Goal: Transaction & Acquisition: Purchase product/service

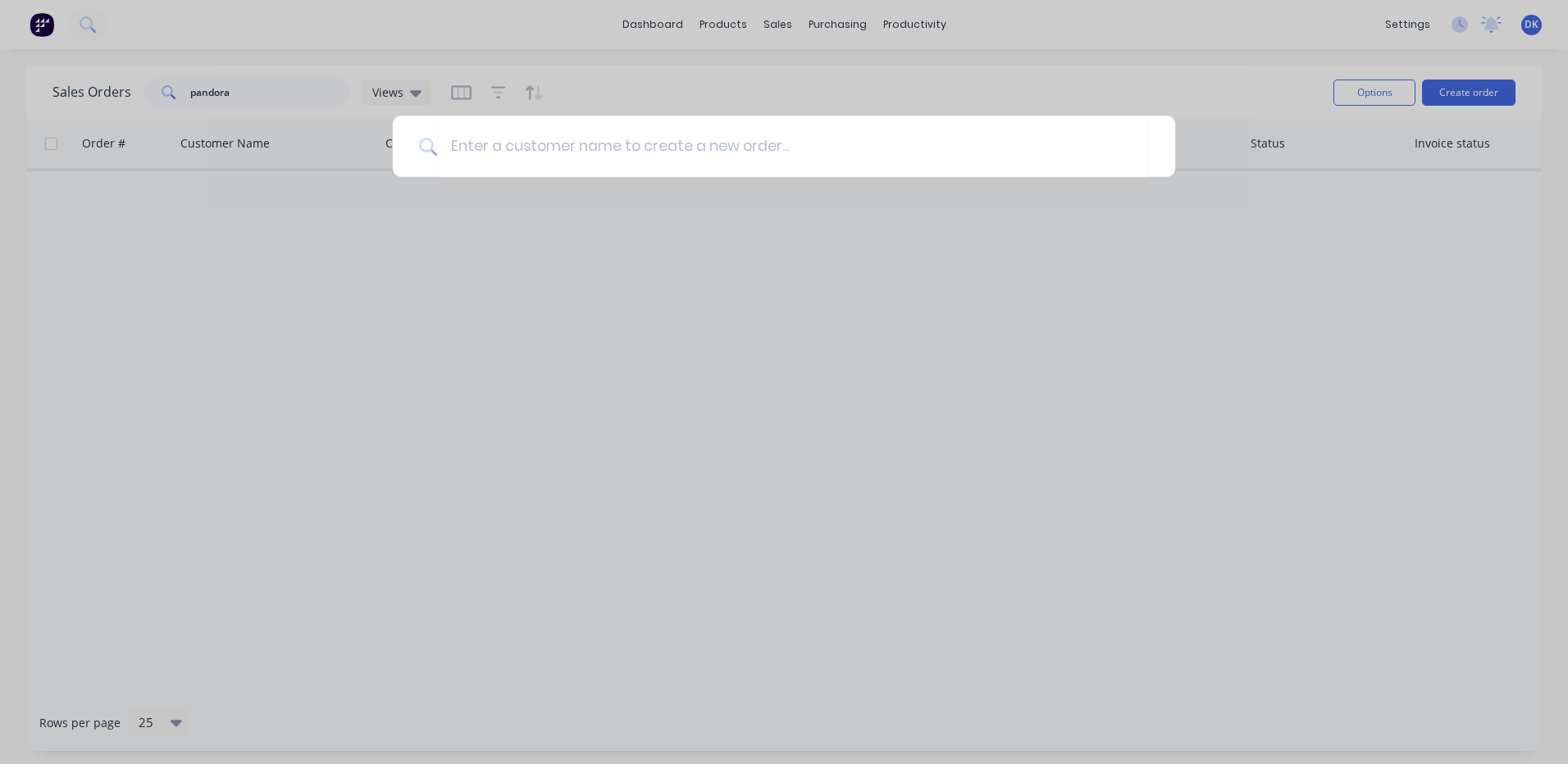
click at [769, 24] on div at bounding box center [784, 382] width 1568 height 764
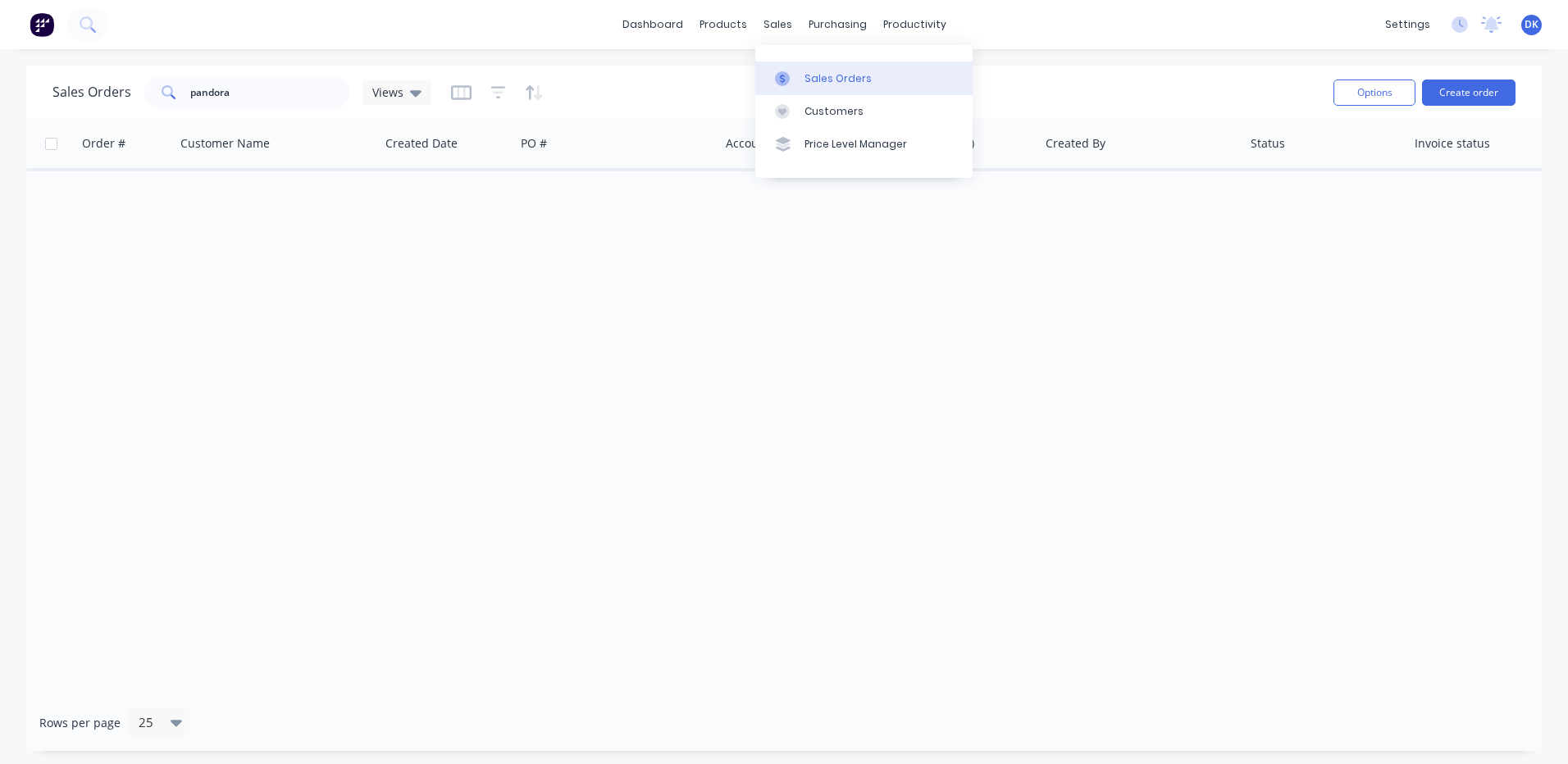
click at [833, 79] on div "Sales Orders" at bounding box center [839, 78] width 67 height 15
click at [825, 77] on div "Sales Orders" at bounding box center [839, 78] width 67 height 15
drag, startPoint x: 253, startPoint y: 88, endPoint x: 184, endPoint y: 91, distance: 69.1
click at [184, 91] on div "pandora" at bounding box center [247, 92] width 205 height 33
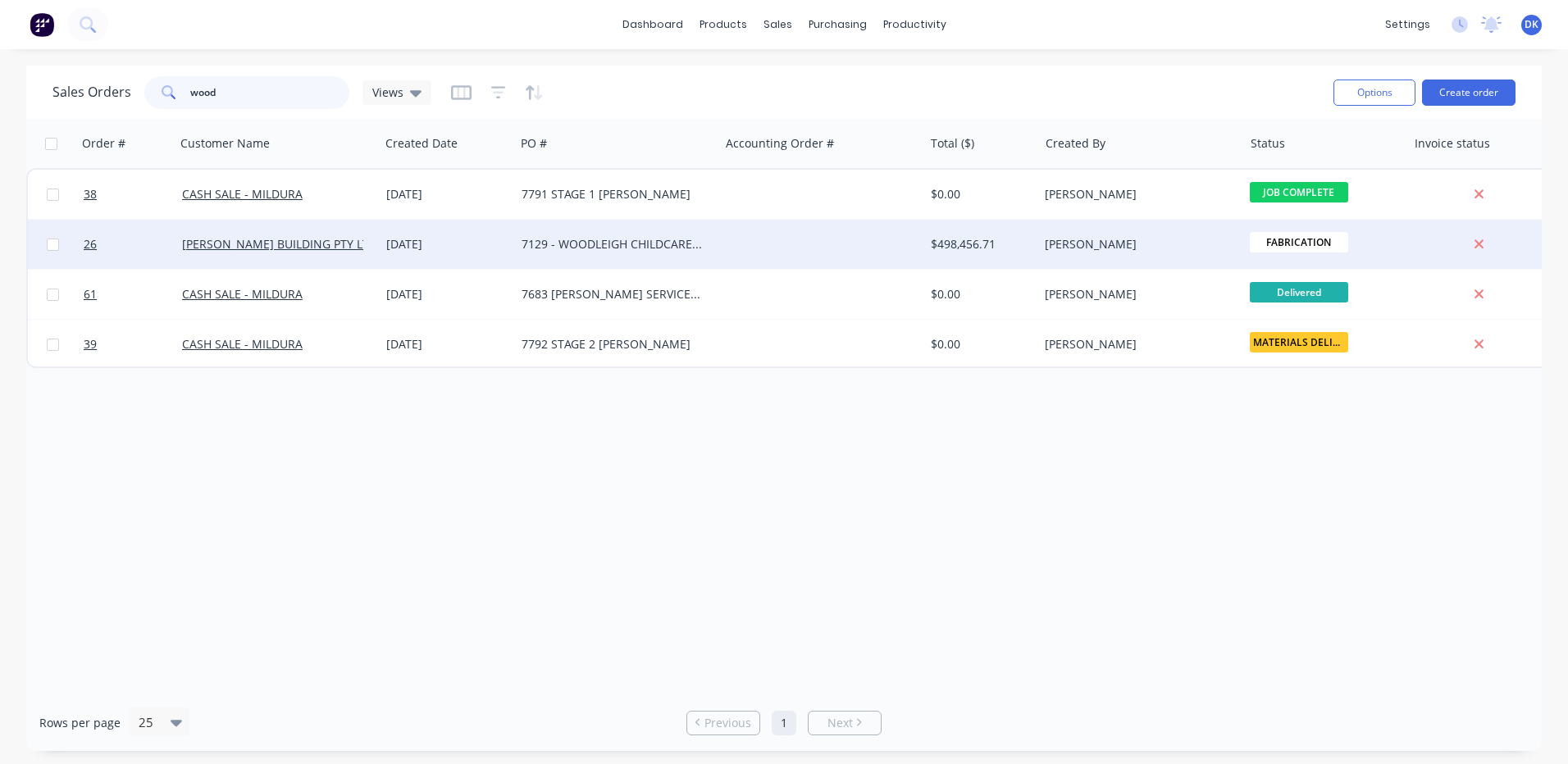
type input "wood"
click at [605, 243] on div "7129 - WOODLEIGH CHILDCARE PROJECT" at bounding box center [612, 244] width 182 height 17
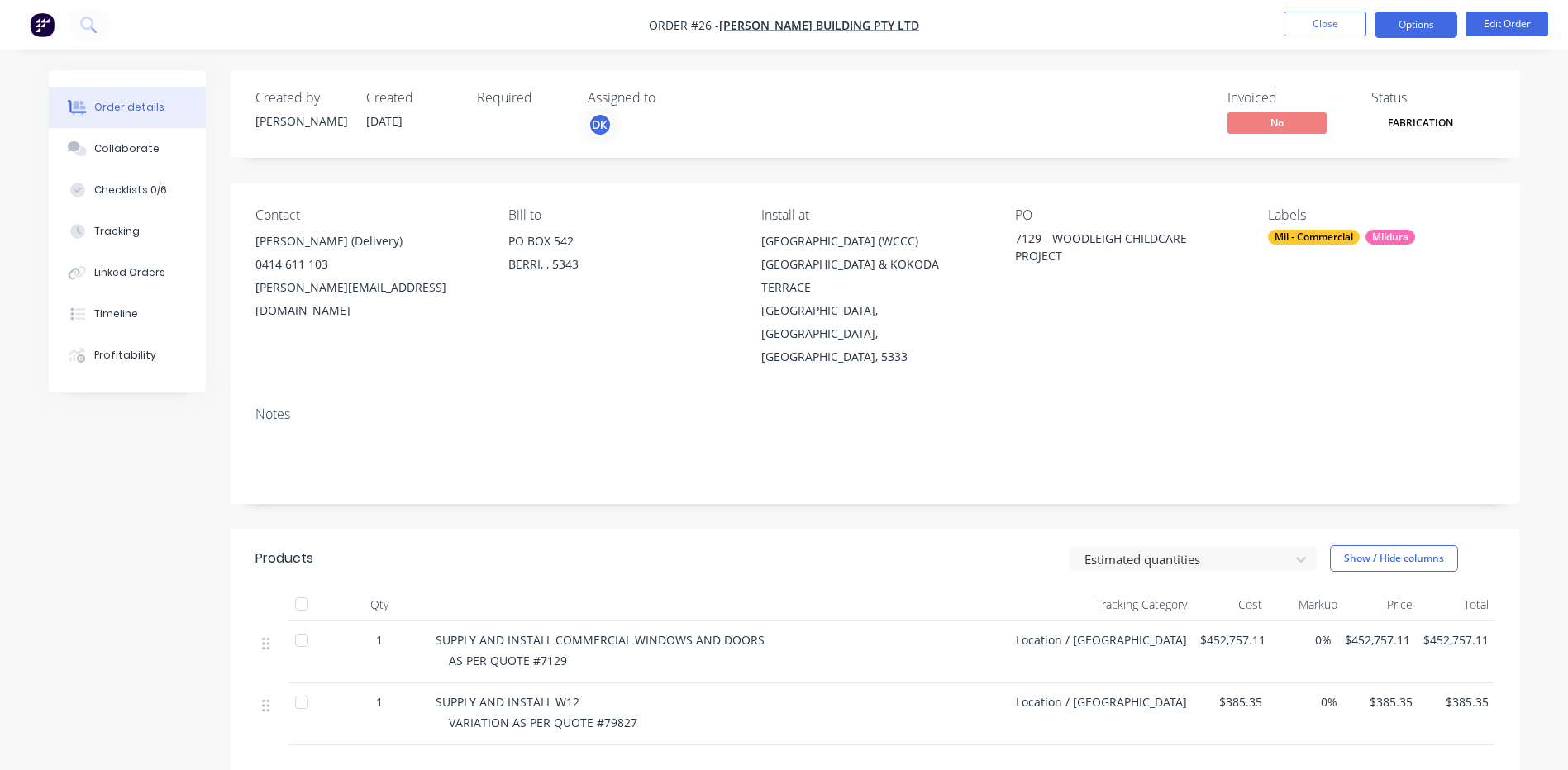
click at [1418, 21] on button "Options" at bounding box center [1416, 24] width 83 height 26
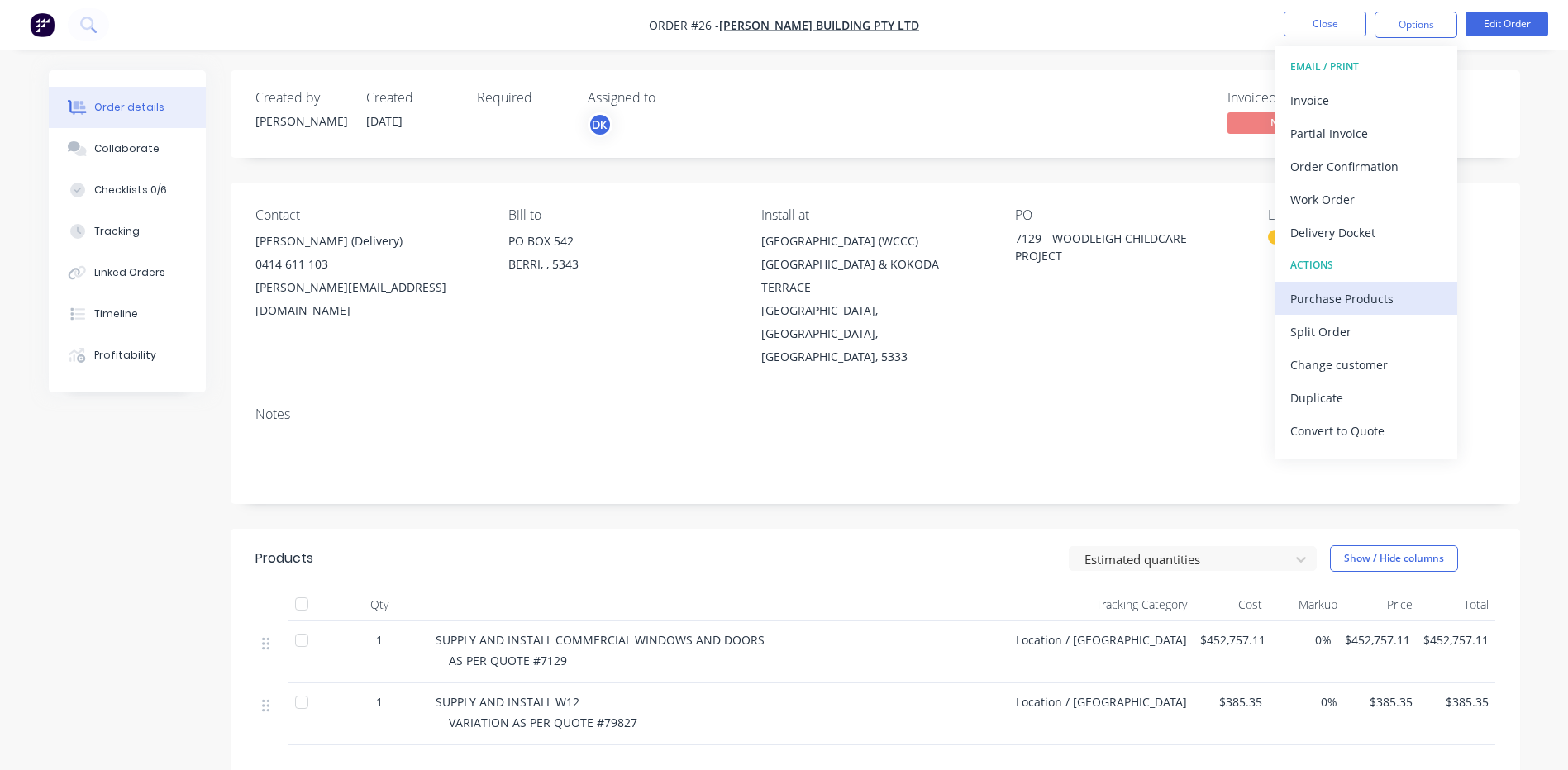
click at [1321, 296] on div "Purchase Products" at bounding box center [1367, 298] width 152 height 24
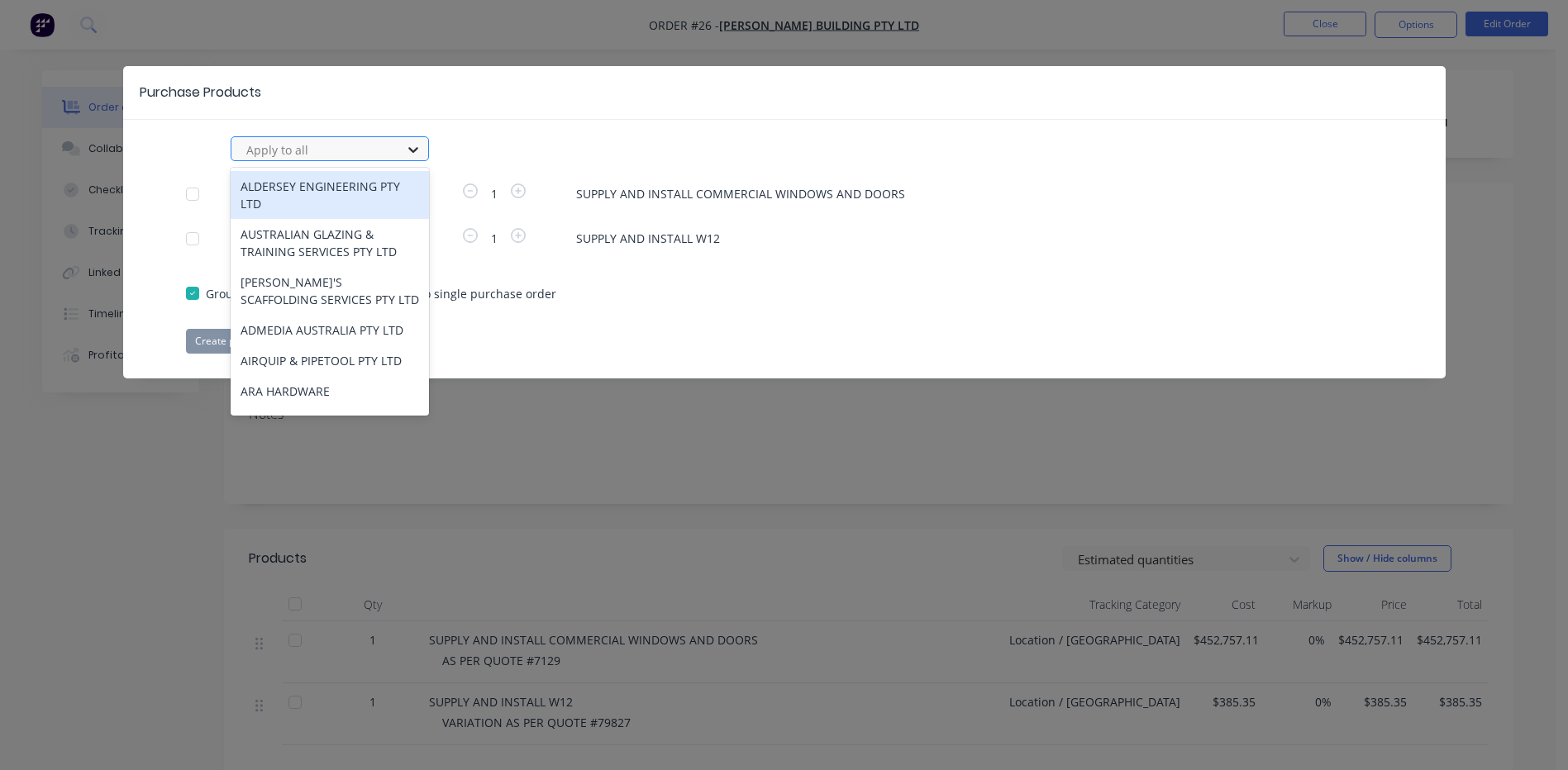
click at [415, 145] on icon at bounding box center [414, 149] width 17 height 17
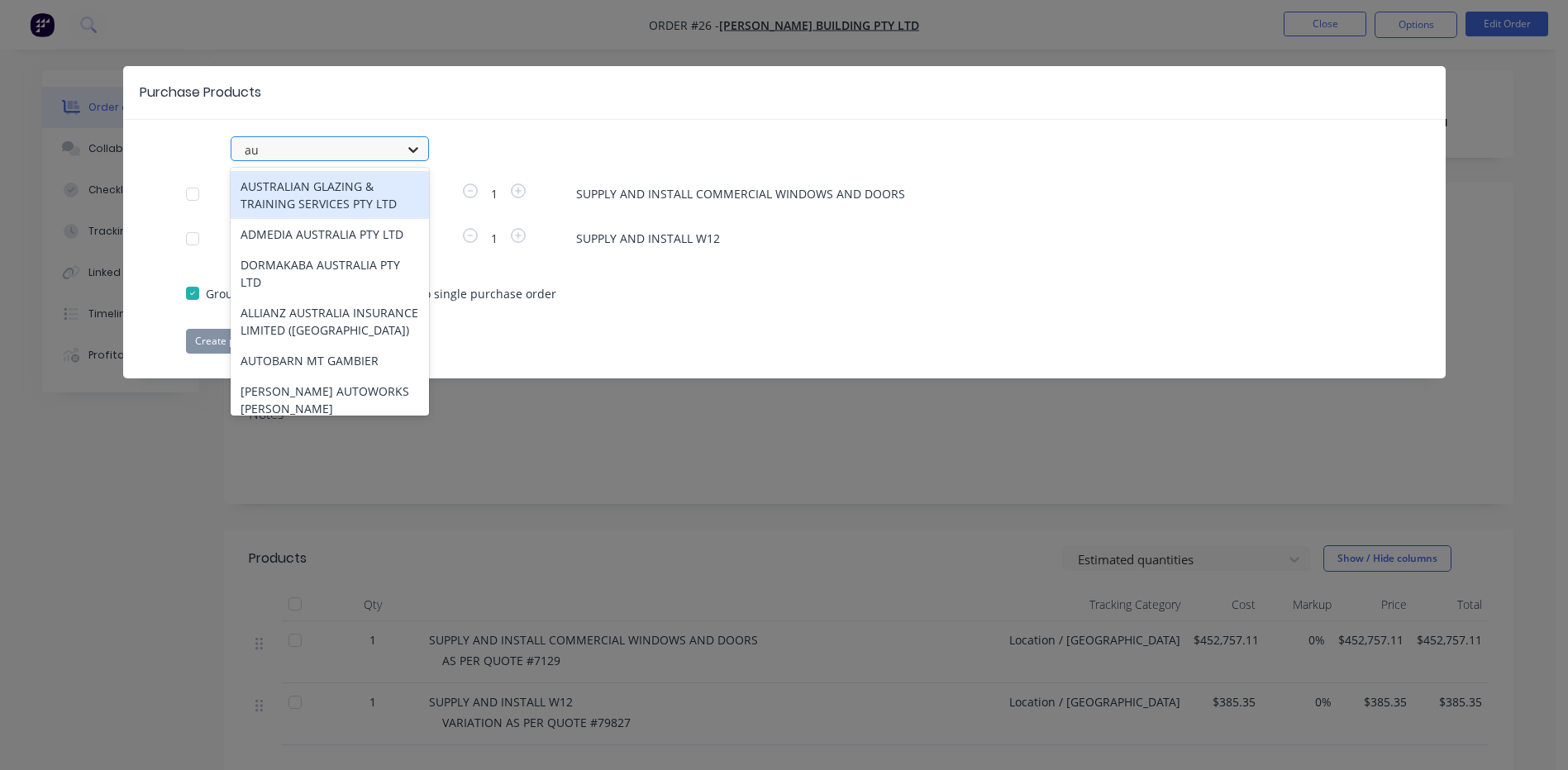
type input "aut"
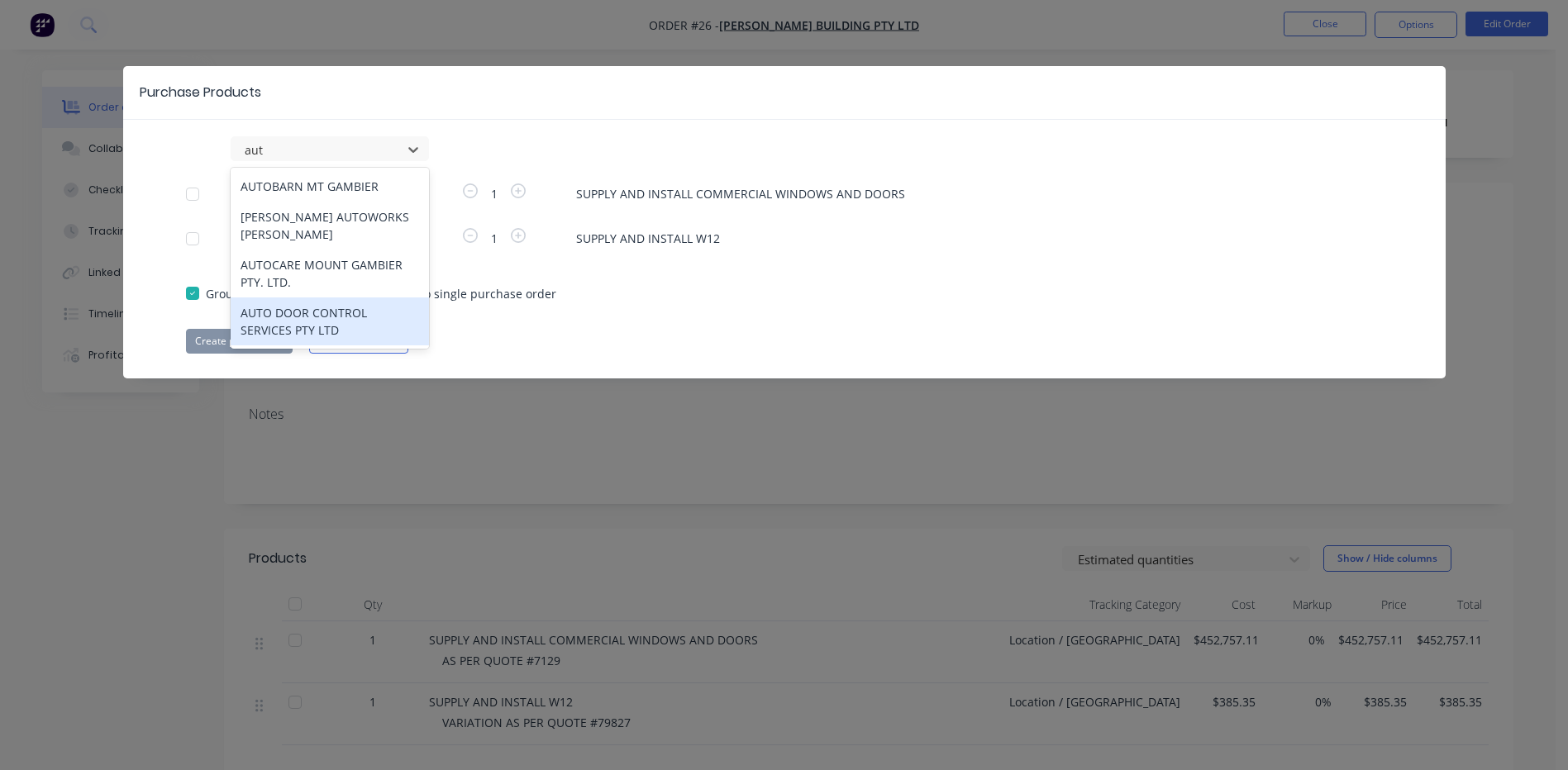
click at [328, 308] on div "AUTO DOOR CONTROL SERVICES PTY LTD" at bounding box center [329, 322] width 198 height 48
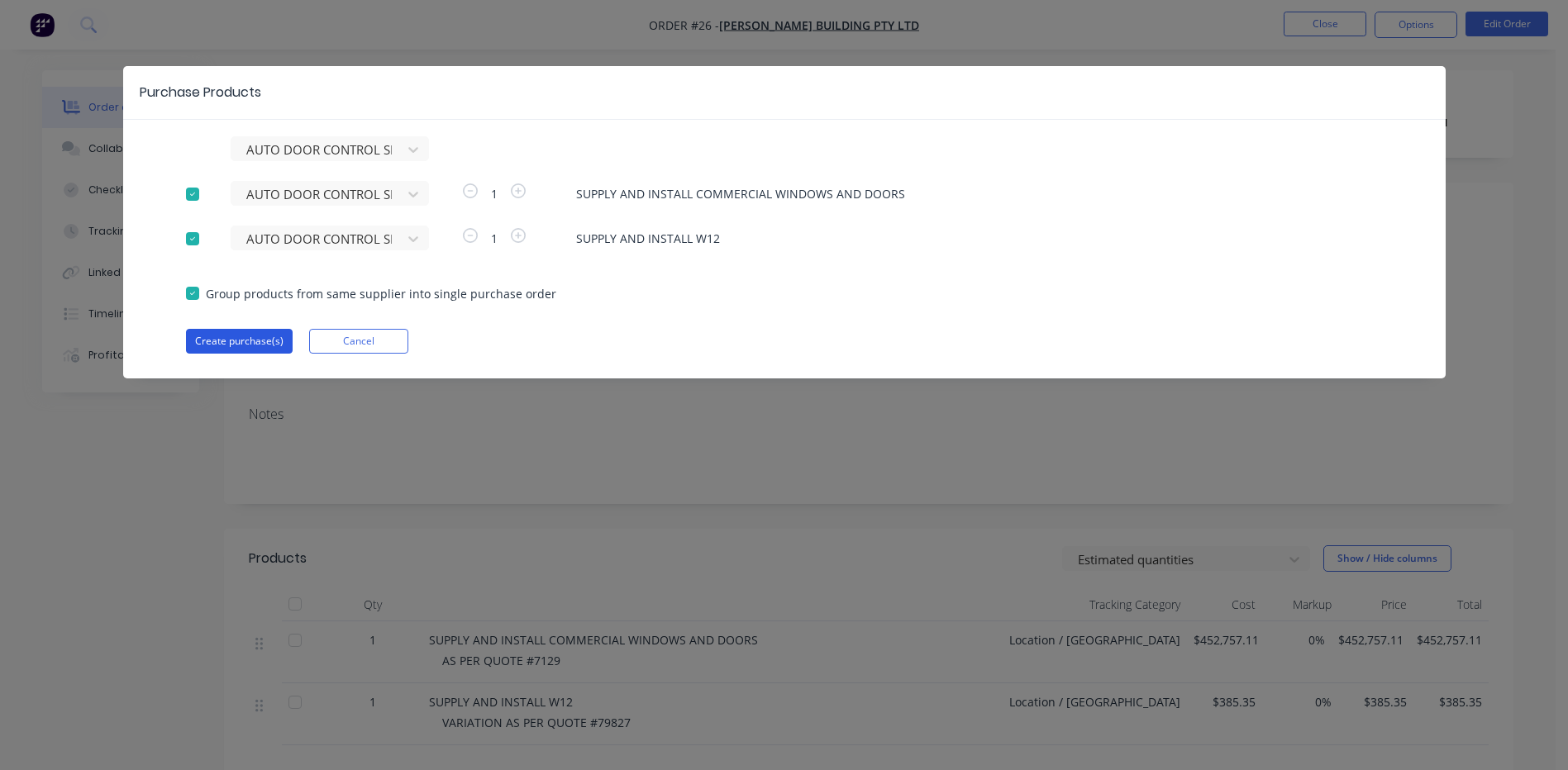
click at [230, 338] on button "Create purchase(s)" at bounding box center [239, 341] width 106 height 24
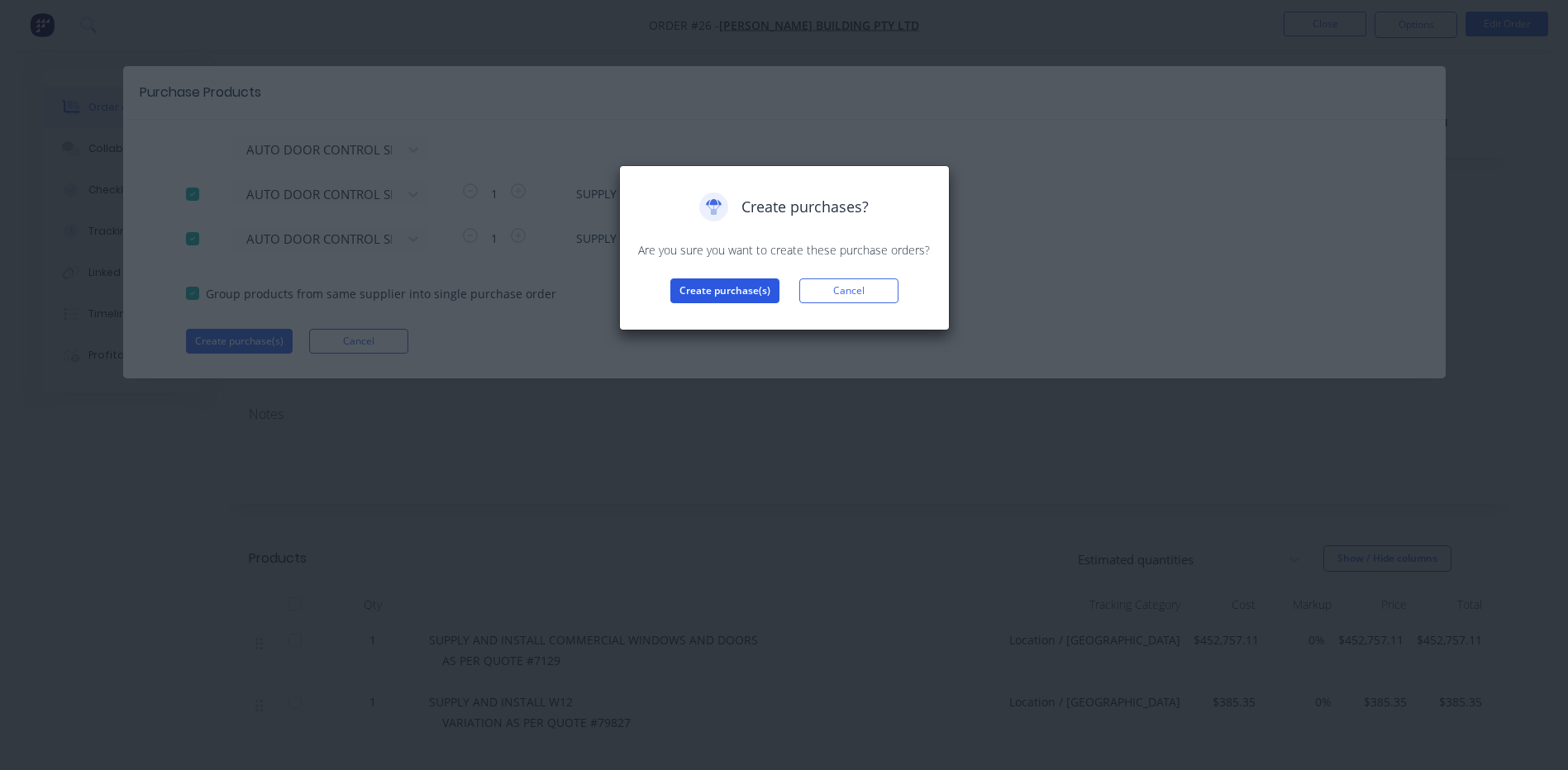
click at [721, 291] on button "Create purchase(s)" at bounding box center [725, 291] width 109 height 24
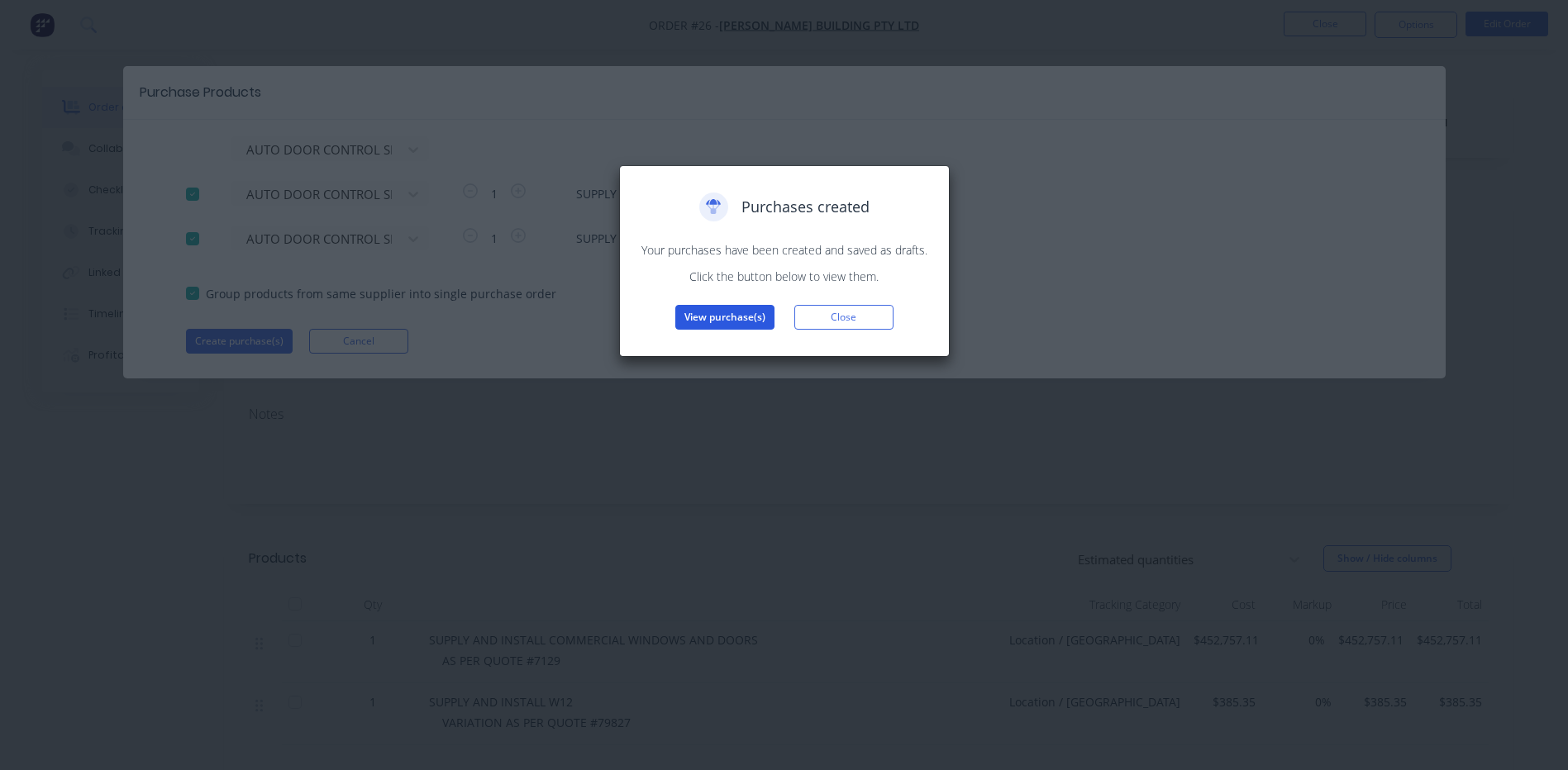
click at [719, 317] on button "View purchase(s)" at bounding box center [725, 317] width 100 height 24
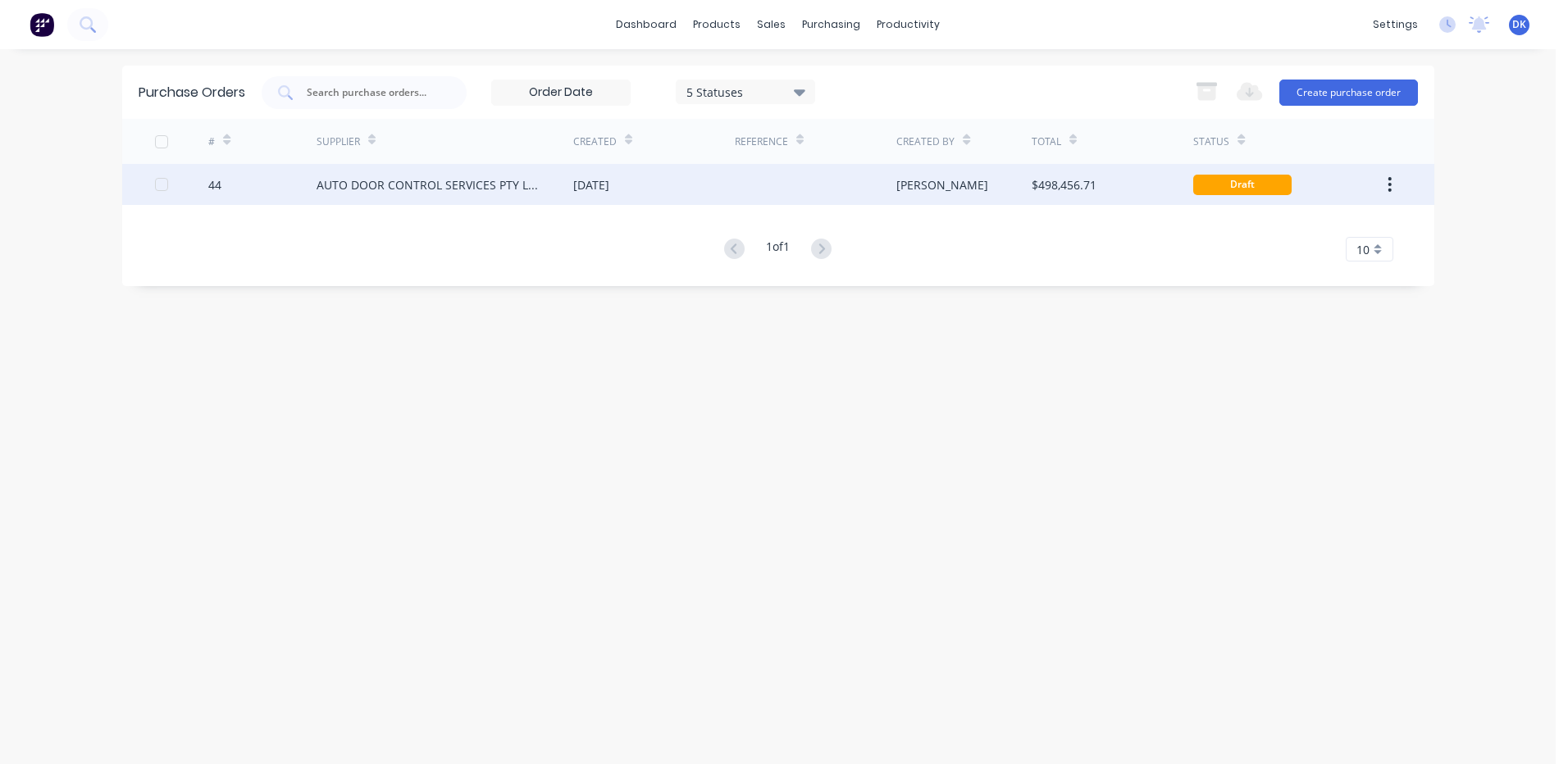
click at [944, 182] on div "[PERSON_NAME]" at bounding box center [964, 185] width 135 height 41
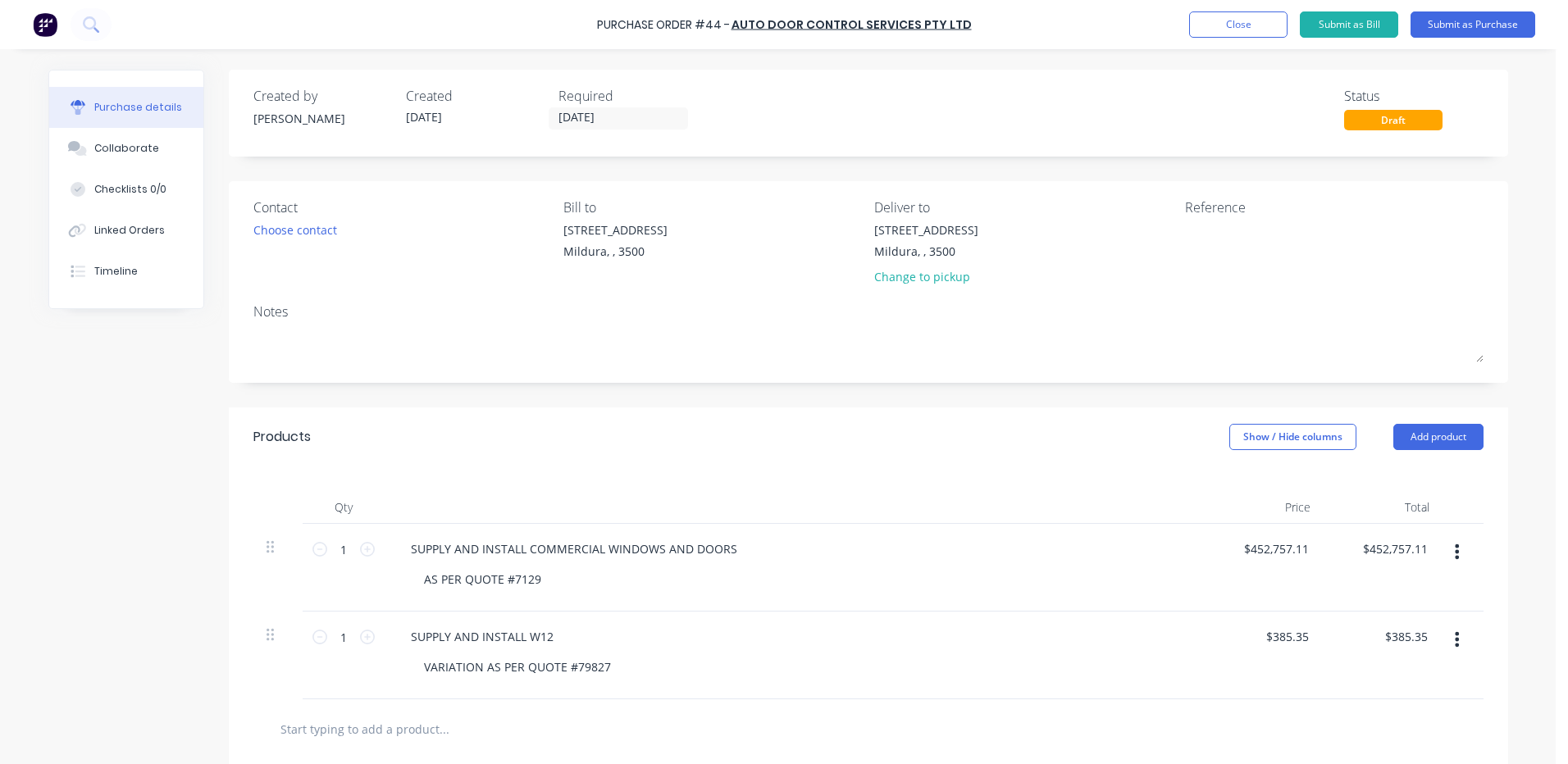
click at [1455, 550] on icon "button" at bounding box center [1457, 552] width 4 height 15
click at [1358, 689] on button "Delete" at bounding box center [1407, 693] width 139 height 33
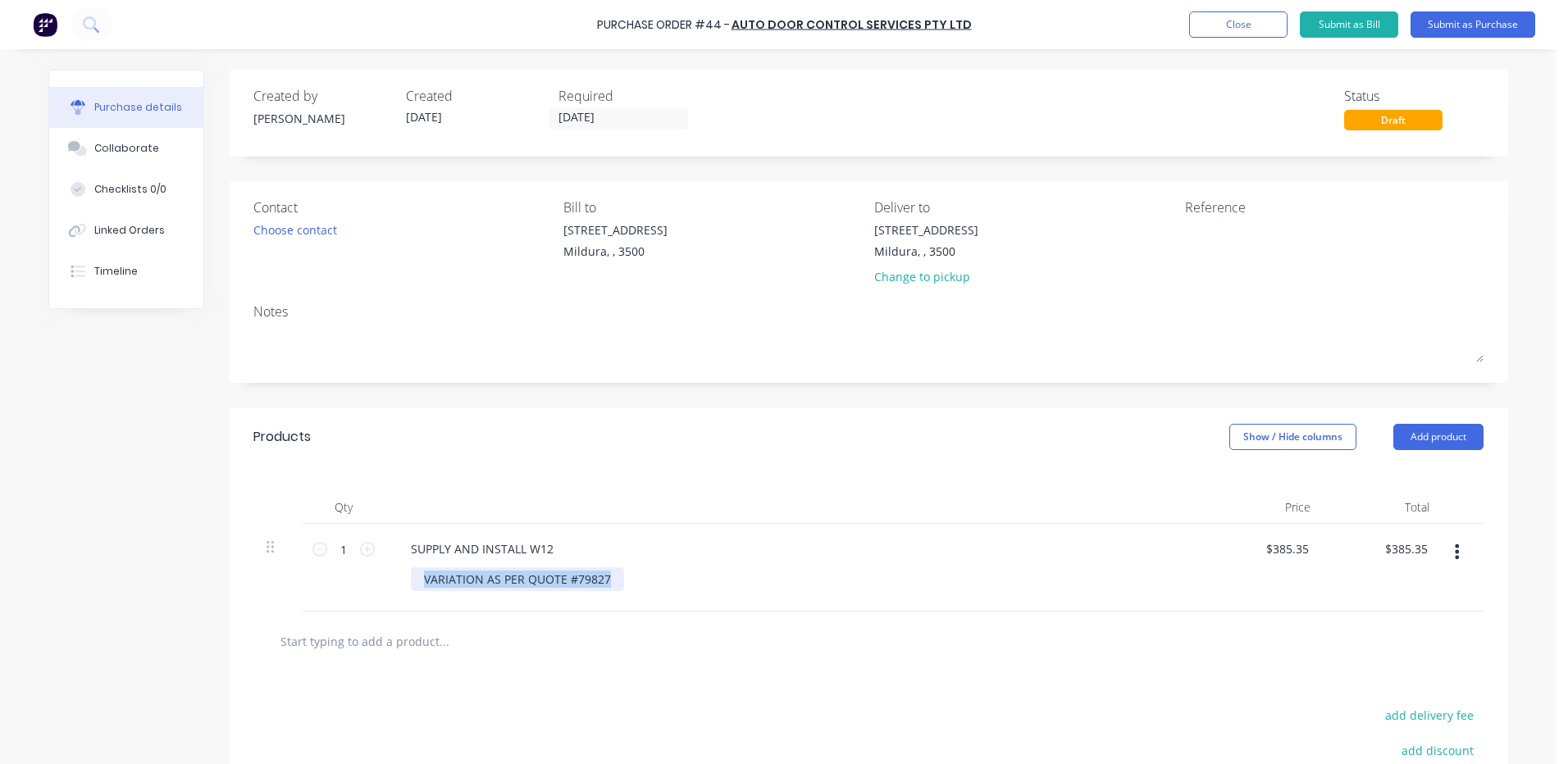
drag, startPoint x: 608, startPoint y: 583, endPoint x: 411, endPoint y: 564, distance: 197.9
click at [411, 564] on div "SUPPLY AND INSTALL W12 VARIATION AS PER QUOTE #79827" at bounding box center [794, 568] width 820 height 88
click at [548, 552] on div "SUPPLY AND INSTALL W12" at bounding box center [481, 549] width 169 height 23
drag, startPoint x: 542, startPoint y: 550, endPoint x: 350, endPoint y: 539, distance: 192.3
click at [350, 539] on div "1 1 SUPPLY AND INSTALL W12 $385.35 $385.35 $385.35 $385.35" at bounding box center [868, 568] width 1230 height 88
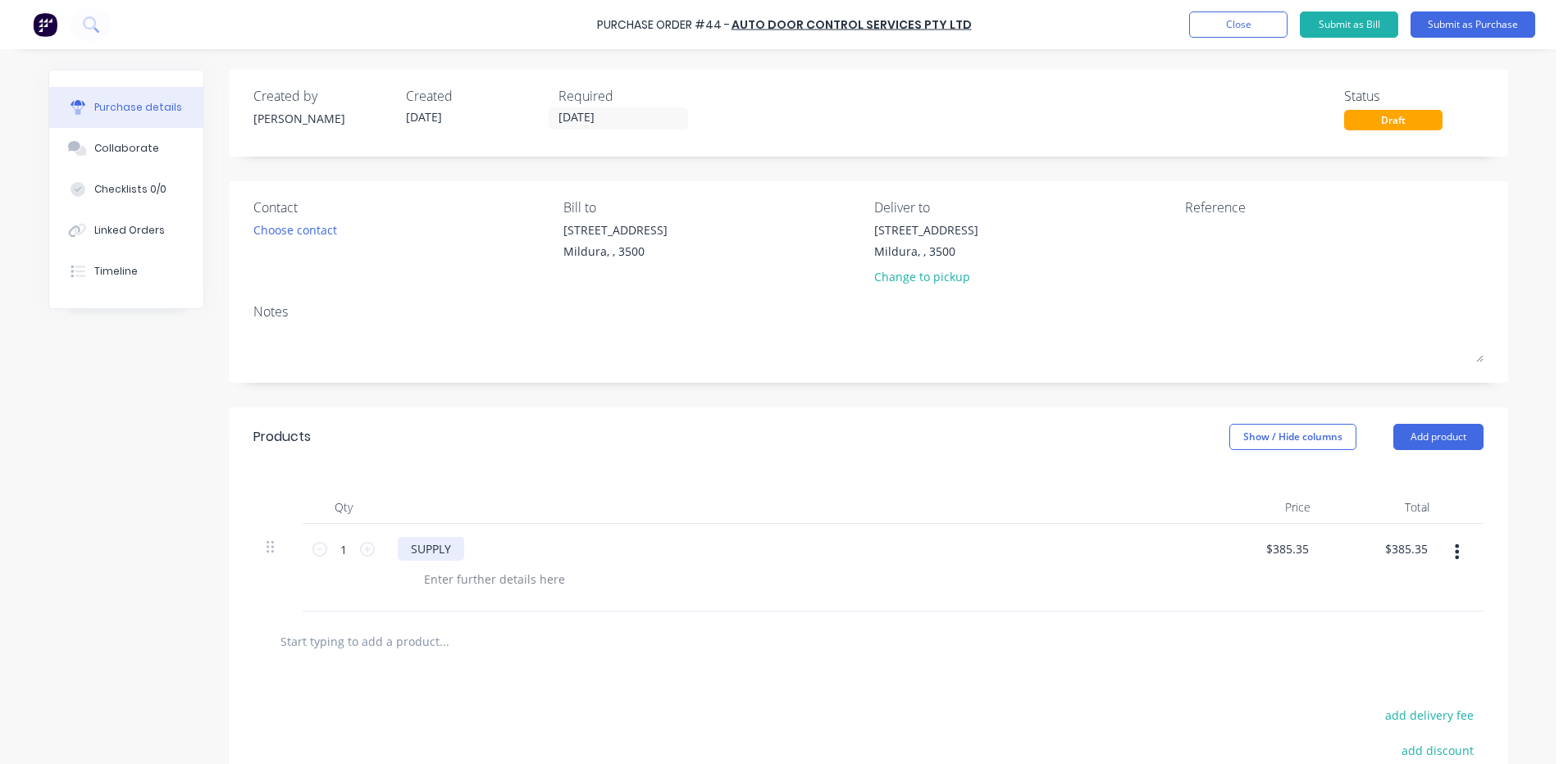
click at [449, 549] on div "SUPPLY" at bounding box center [430, 549] width 66 height 23
click at [296, 229] on div "Choose contact" at bounding box center [296, 229] width 84 height 17
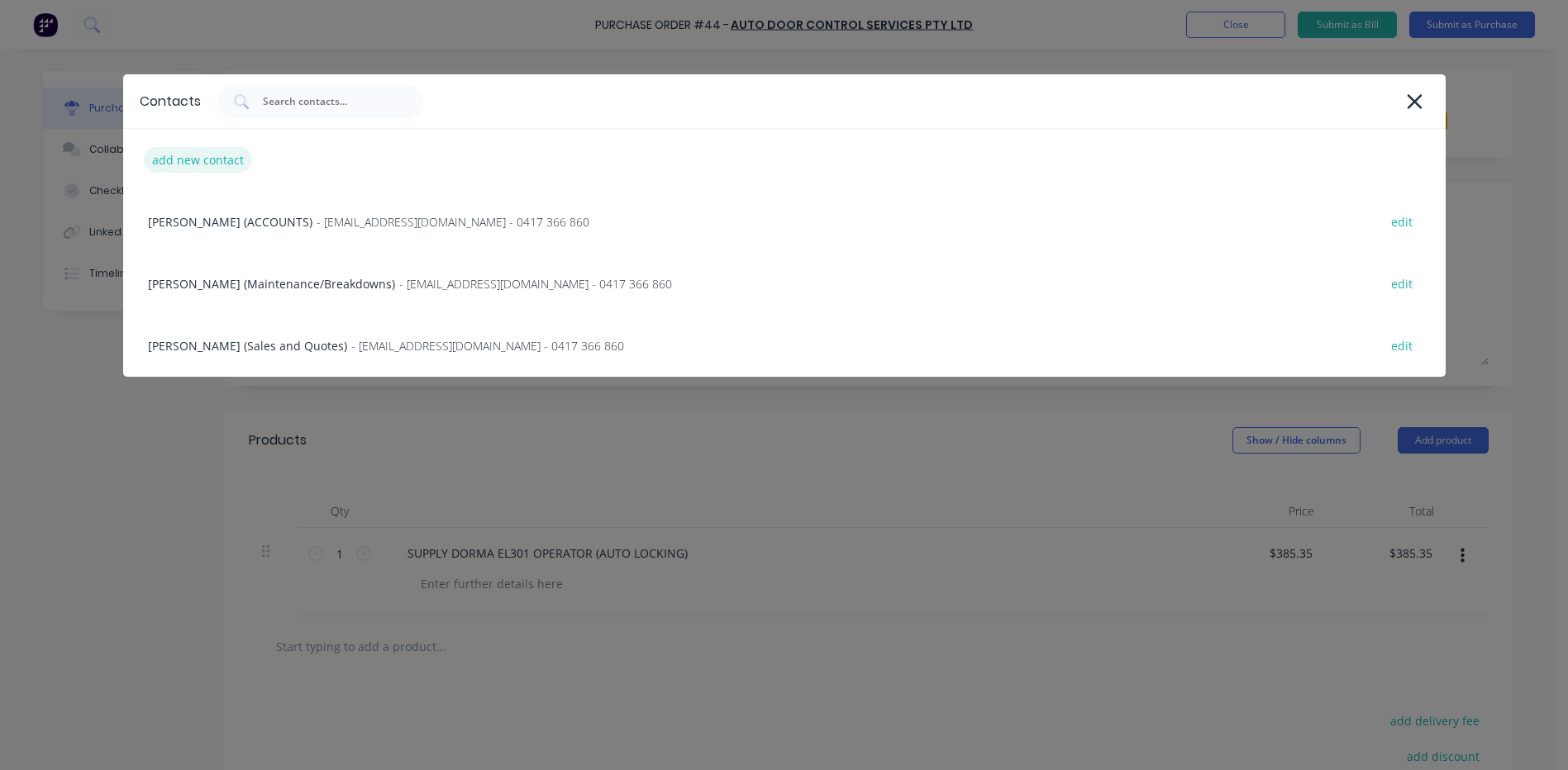
click at [186, 157] on div "add new contact" at bounding box center [197, 160] width 108 height 25
select select "AU"
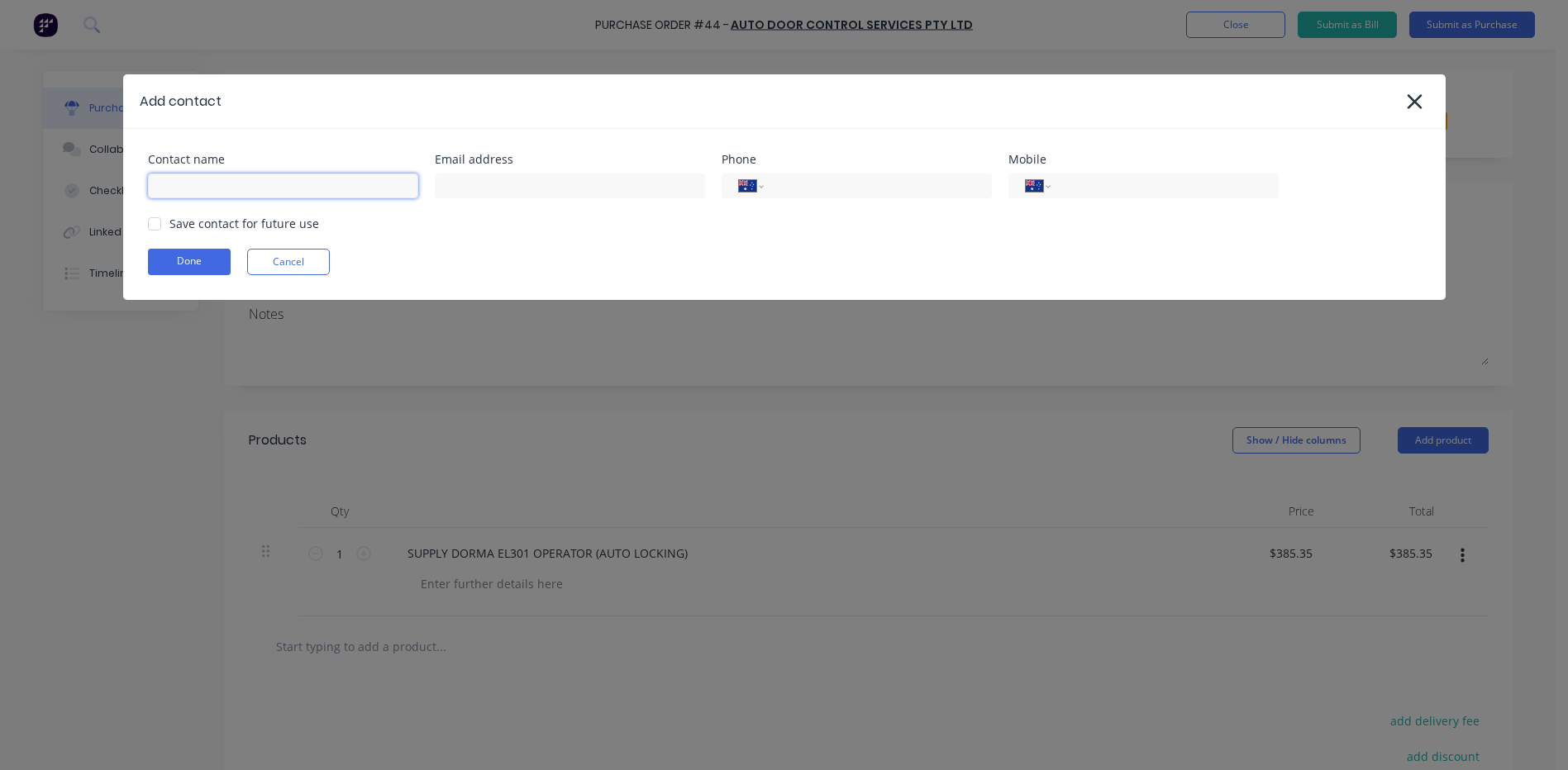
paste input "Auto Door Control Services <[EMAIL_ADDRESS][DOMAIN_NAME]>"
click at [154, 221] on div at bounding box center [154, 224] width 33 height 33
drag, startPoint x: 274, startPoint y: 188, endPoint x: 0, endPoint y: 181, distance: 274.1
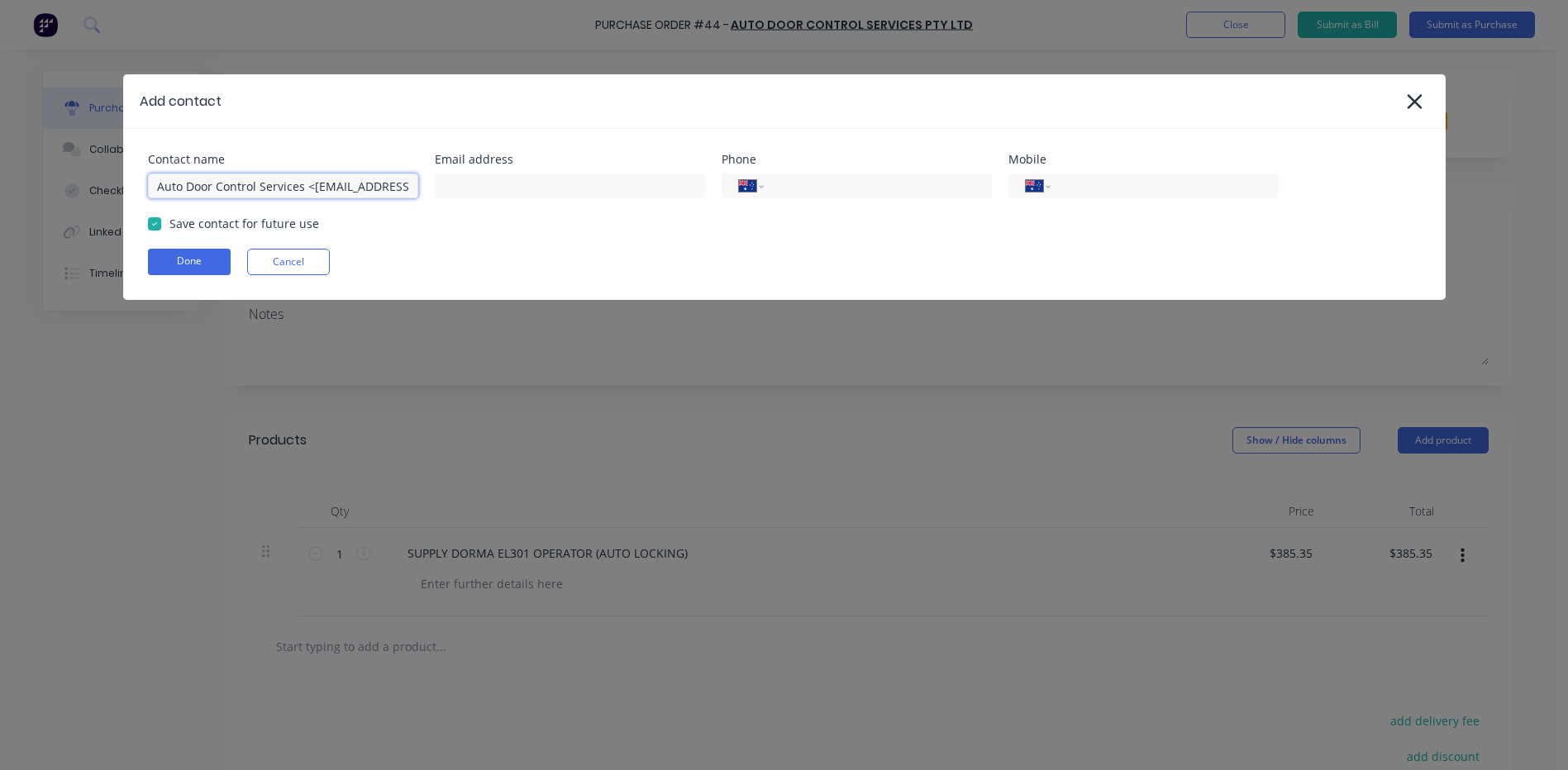
click at [0, 182] on html "Purchase Order #44 - AUTO DOOR CONTROL SERVICES PTY LTD Add product Close Submi…" at bounding box center [784, 426] width 1568 height 853
click at [368, 235] on div "Contact name info@aAuto Door Control Services <[DOMAIN_NAME]> Email address Pho…" at bounding box center [784, 214] width 1323 height 171
drag, startPoint x: 194, startPoint y: 186, endPoint x: 75, endPoint y: 186, distance: 119.0
click at [84, 186] on div "Add contact Contact name info@aAuto Door Control Services <[DOMAIN_NAME]> Email…" at bounding box center [784, 385] width 1568 height 770
type input "Auto Door Control Services <[DOMAIN_NAME]>"
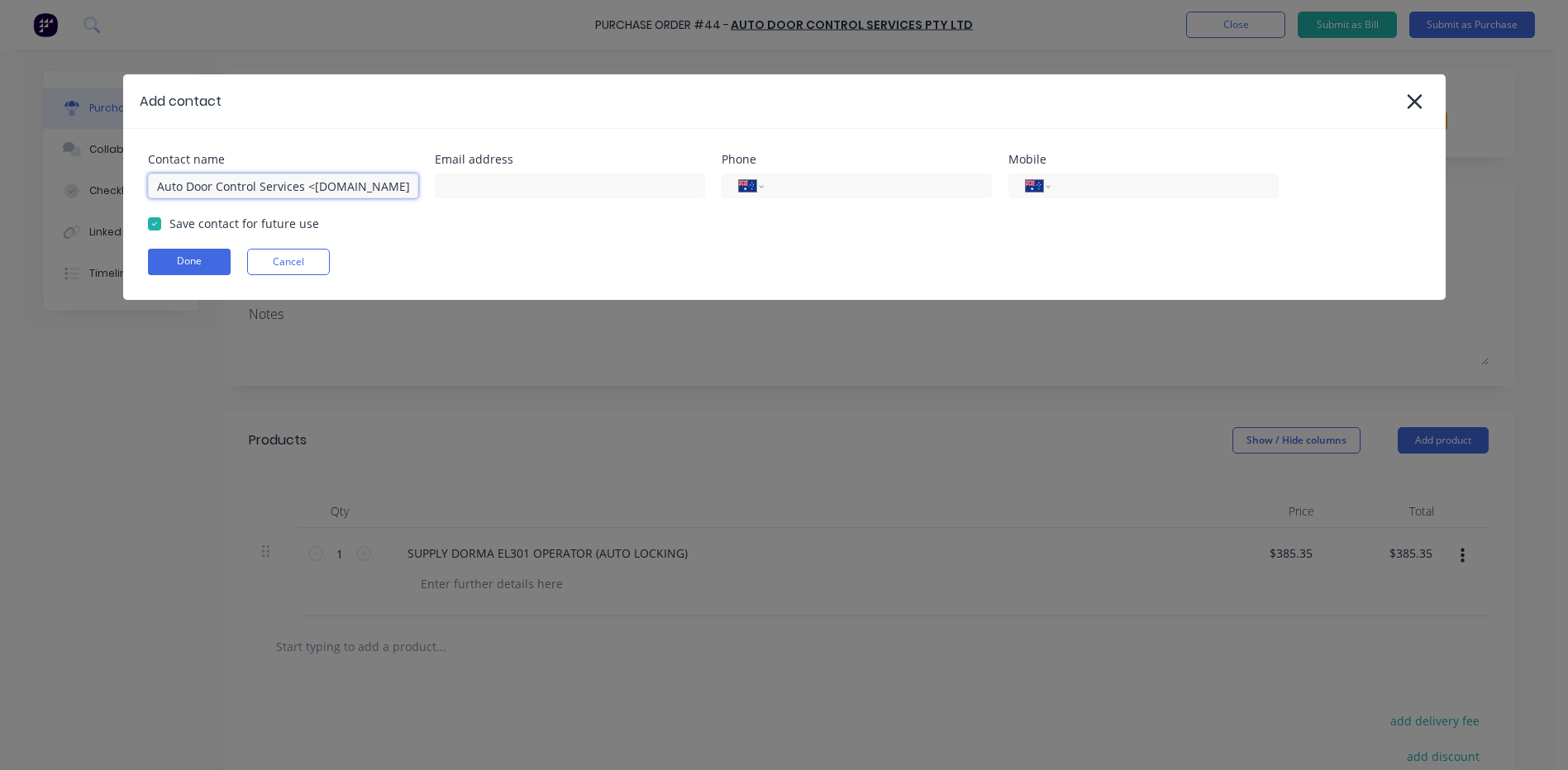
click at [306, 187] on input "Auto Door Control Services <[DOMAIN_NAME]>" at bounding box center [283, 186] width 271 height 24
drag, startPoint x: 406, startPoint y: 185, endPoint x: -4, endPoint y: 186, distance: 410.0
click at [0, 186] on html "Purchase Order #44 - AUTO DOOR CONTROL SERVICES PTY LTD Add product Close Submi…" at bounding box center [784, 426] width 1568 height 853
paste input "Auto Door Control Services <[EMAIL_ADDRESS][DOMAIN_NAME]>"
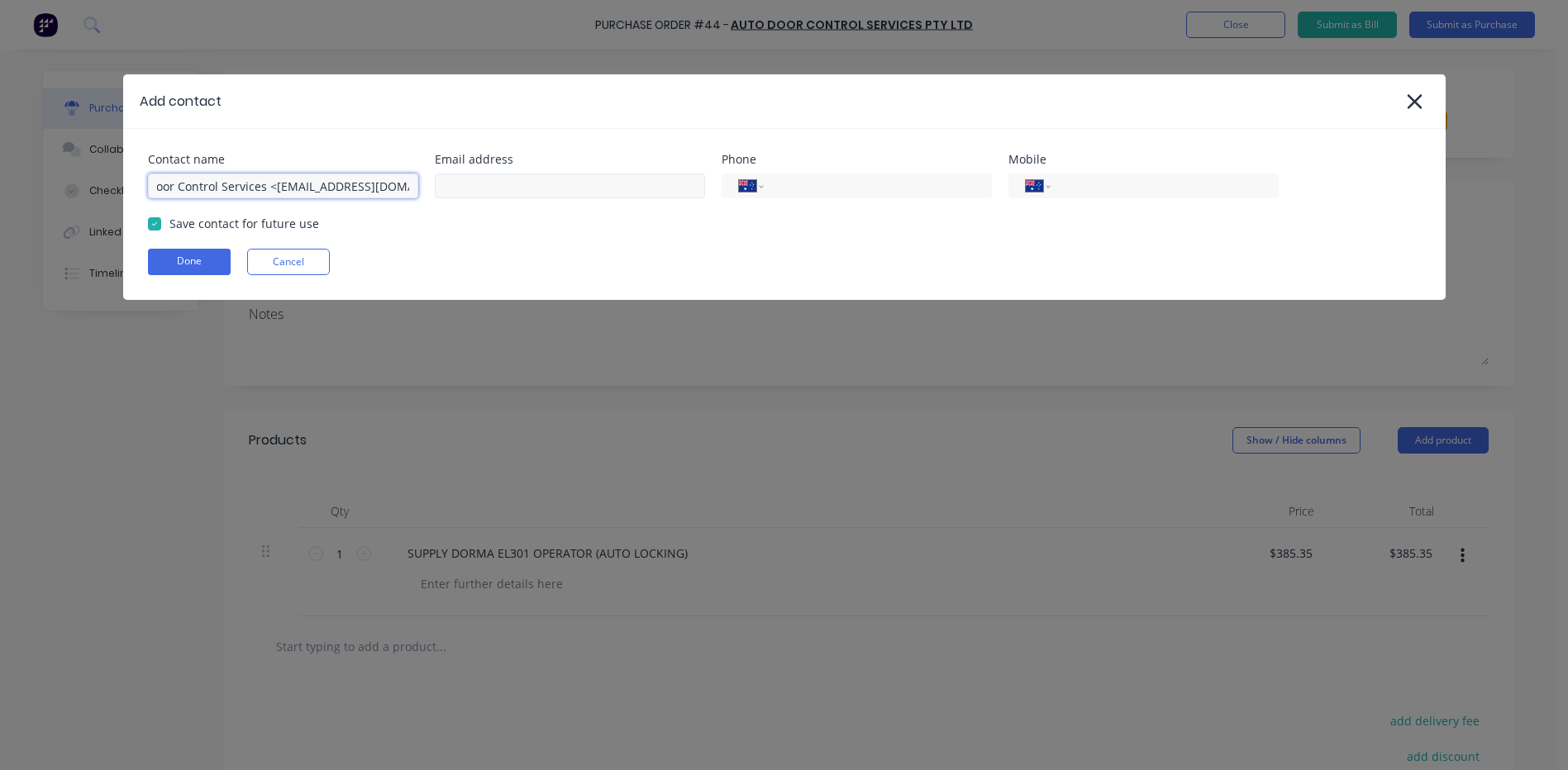
drag, startPoint x: 266, startPoint y: 186, endPoint x: 486, endPoint y: 188, distance: 220.0
click at [486, 188] on div "Contact name Auto Door Control Services <[EMAIL_ADDRESS][DOMAIN_NAME]> Email ad…" at bounding box center [784, 176] width 1273 height 44
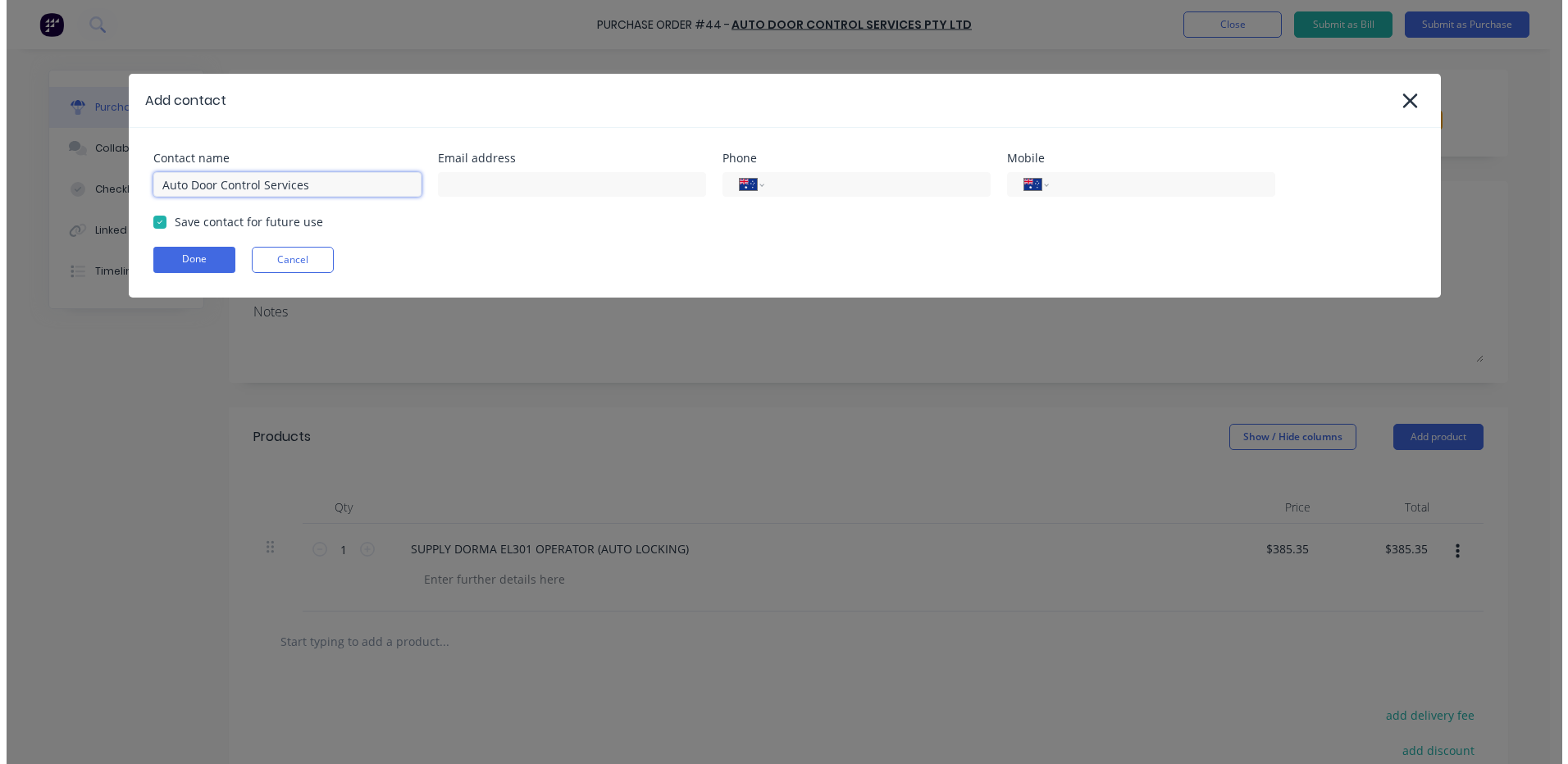
scroll to position [0, 0]
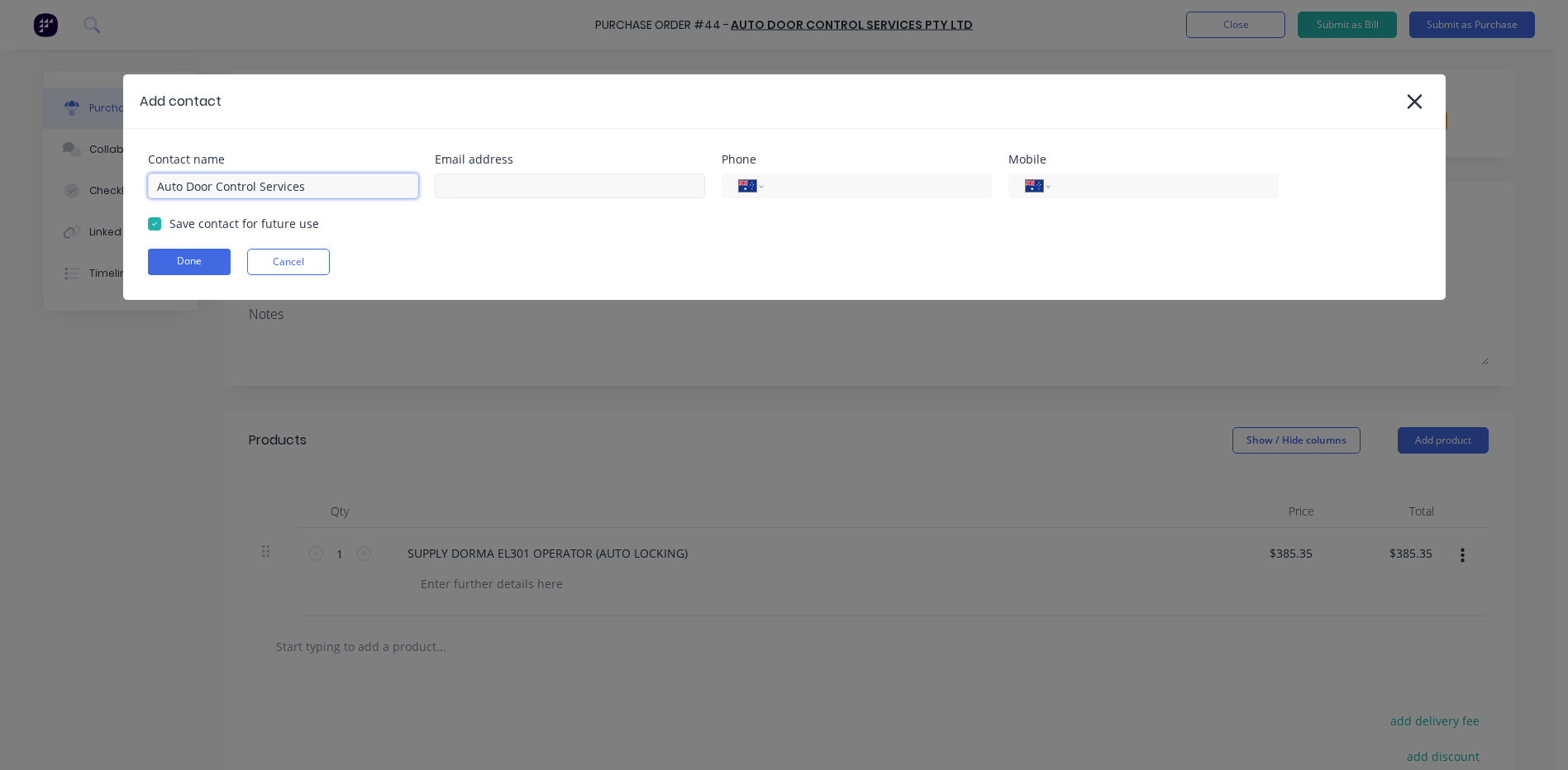
type input "Auto Door Control Services"
click at [453, 182] on input at bounding box center [570, 186] width 271 height 24
paste input "<[EMAIL_ADDRESS][DOMAIN_NAME]>"
click at [447, 185] on input "<[EMAIL_ADDRESS][DOMAIN_NAME]>" at bounding box center [570, 186] width 271 height 24
click at [587, 183] on input "[EMAIL_ADDRESS][DOMAIN_NAME]>" at bounding box center [570, 186] width 271 height 24
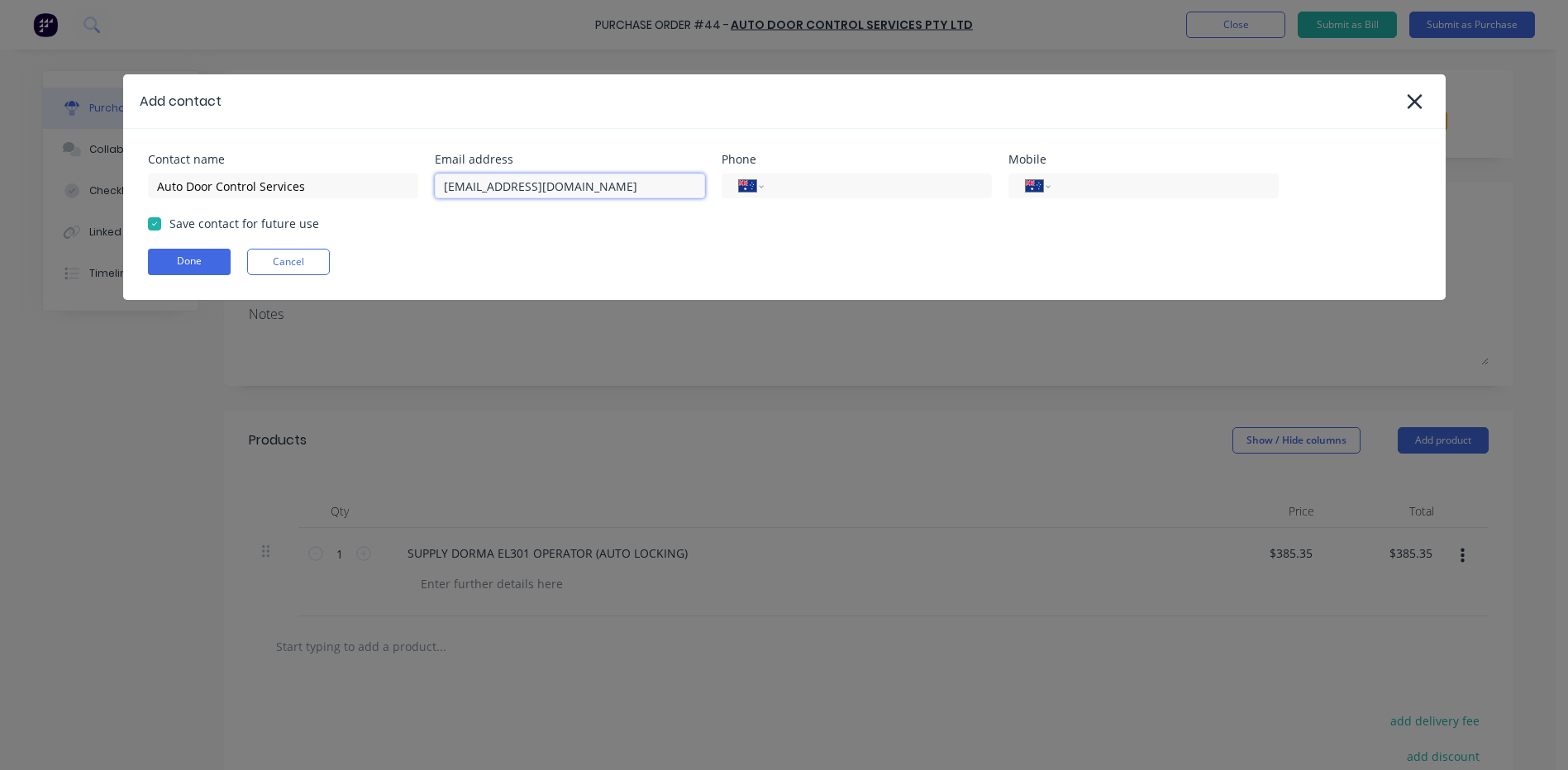
type input "[EMAIL_ADDRESS][DOMAIN_NAME]"
click at [1074, 183] on input "tel" at bounding box center [1161, 186] width 198 height 19
paste input "0417 366 860"
type input "0417 366 860"
click at [325, 193] on input "Auto Door Control Services" at bounding box center [283, 186] width 271 height 24
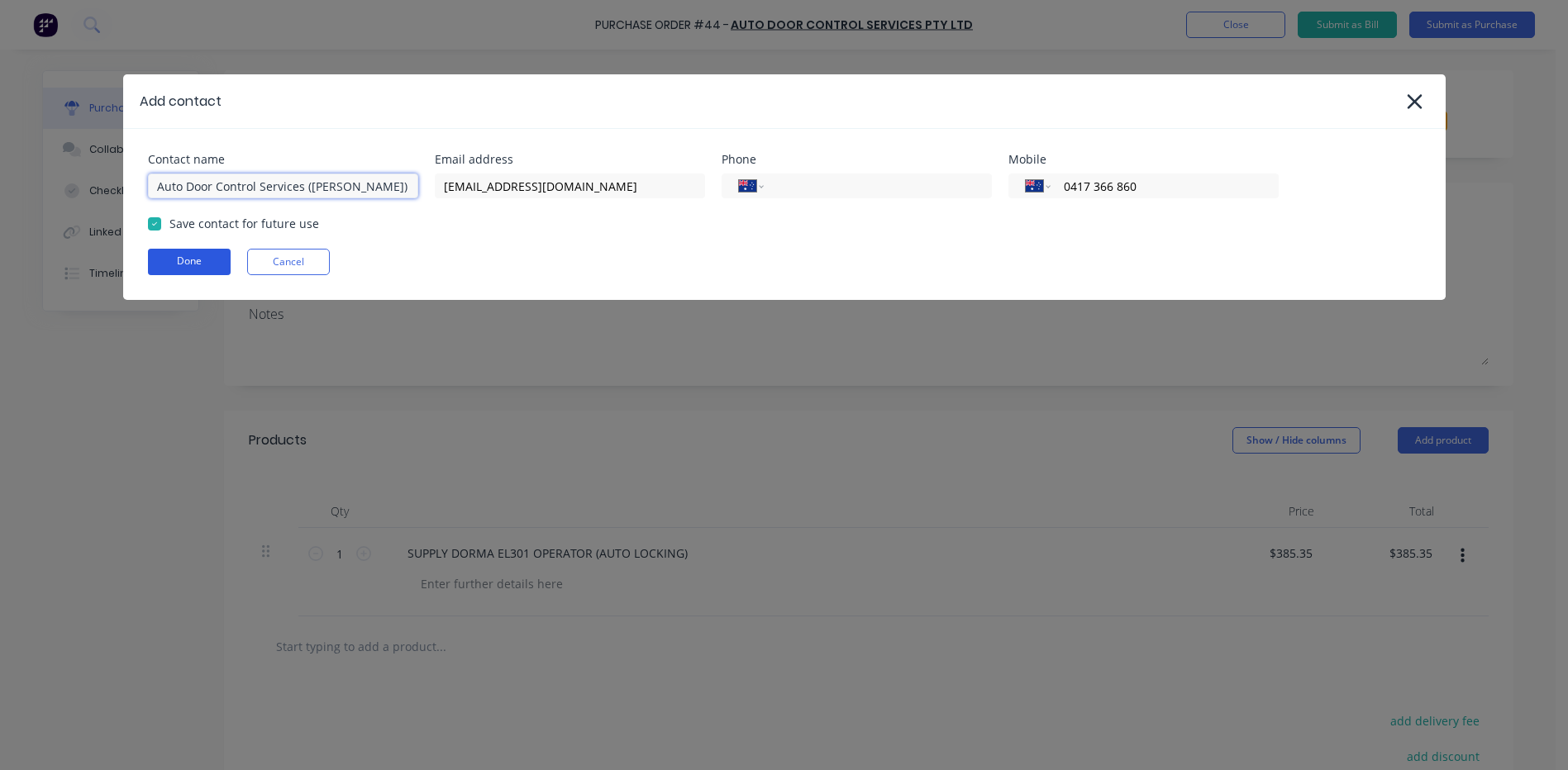
type input "Auto Door Control Services ([PERSON_NAME])"
click at [186, 259] on button "Done" at bounding box center [189, 262] width 83 height 26
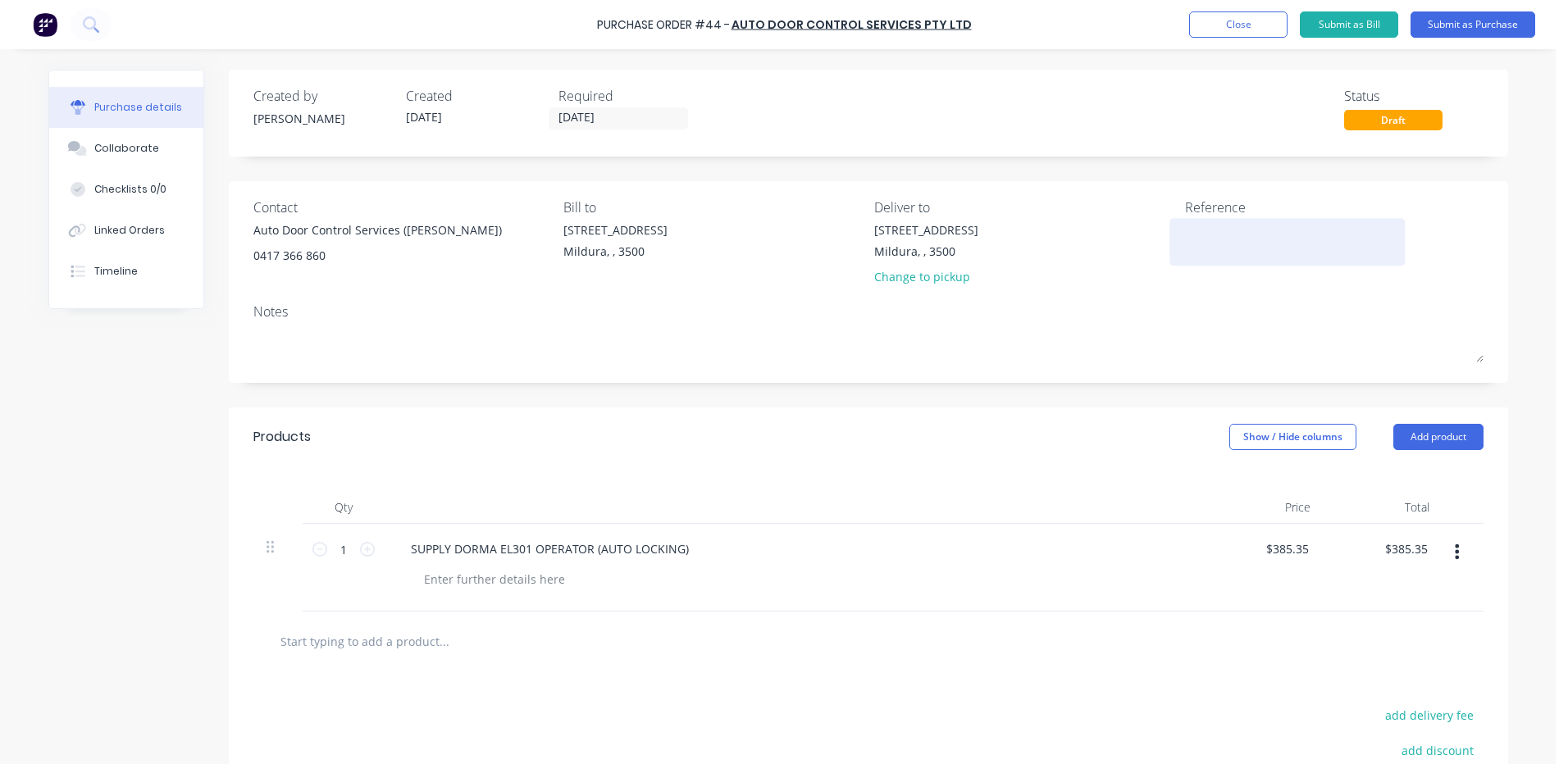
click at [1201, 233] on textarea at bounding box center [1288, 240] width 205 height 37
type textarea "MIL-WOODLEIGH CHILDCARE PROJECT LOXT"
type textarea "x"
type textarea "MIL-WOODLEIGH CHILDCARE PROJECT LOXTO"
type textarea "x"
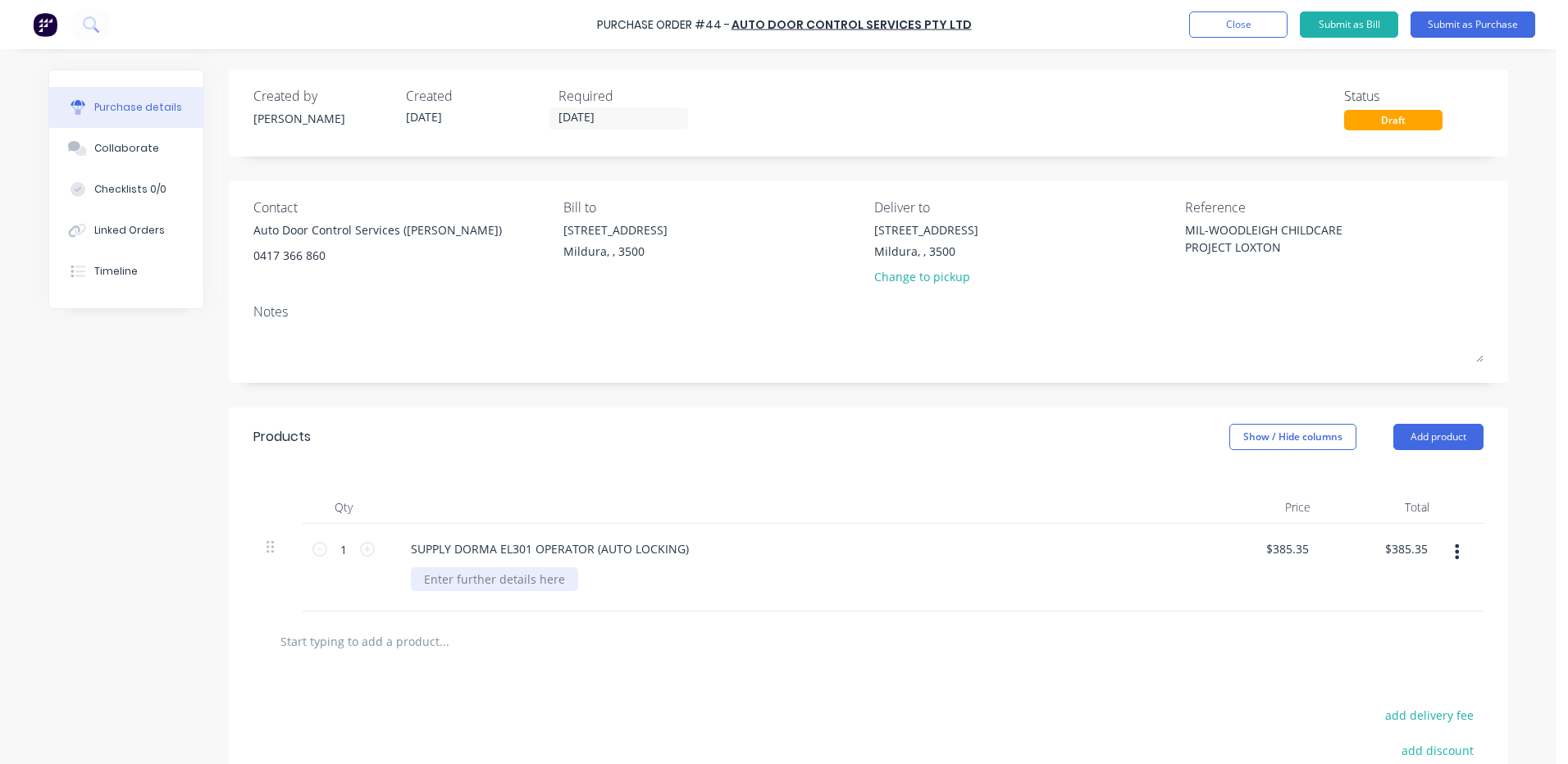
type textarea "MIL-WOODLEIGH CHILDCARE PROJECT LOXTON"
type textarea "x"
type textarea "MIL-WOODLEIGH CHILDCARE PROJECT LOXTON"
click at [479, 586] on div at bounding box center [494, 578] width 167 height 23
click at [473, 594] on div "COLOUR-MONUMENT MATT LENGTH -" at bounding box center [502, 588] width 181 height 41
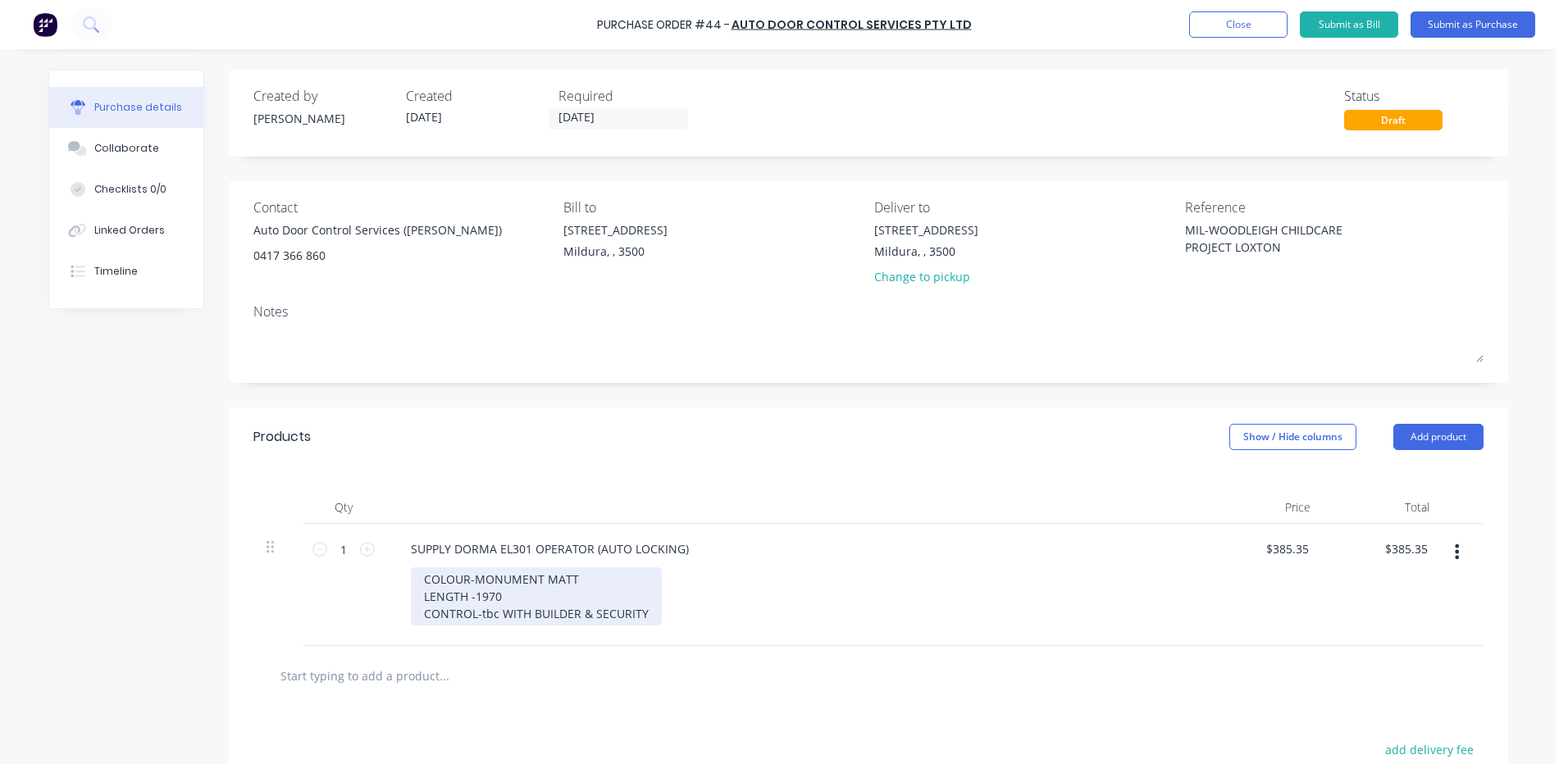
click at [490, 613] on div "COLOUR-MONUMENT MATT LENGTH -1970 CONTROL-tbc WITH BUILDER & SECURITY" at bounding box center [536, 596] width 251 height 58
type textarea "x"
type input "385.35"
click at [1284, 543] on input "385.35" at bounding box center [1289, 549] width 44 height 23
type textarea "x"
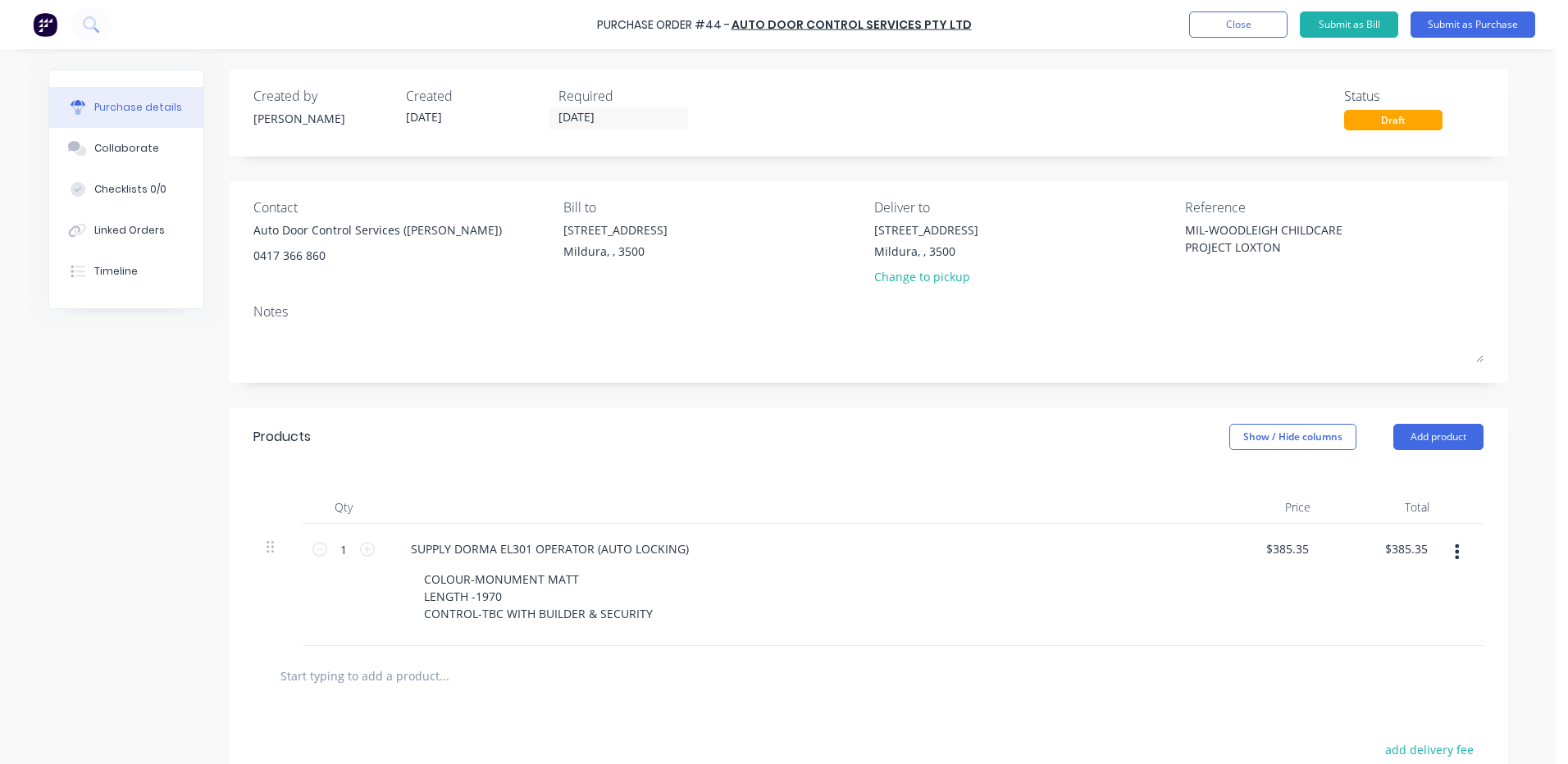
type input "385.35"
click at [1275, 543] on input "385.35" at bounding box center [1289, 549] width 44 height 23
type textarea "x"
drag, startPoint x: 1299, startPoint y: 548, endPoint x: 1189, endPoint y: 551, distance: 110.0
click at [1189, 551] on div "1 1 SUPPLY DORMA EL301 OPERATOR (AUTO LOCKING) COLOUR-MONUMENT MATT LENGTH -197…" at bounding box center [868, 585] width 1230 height 122
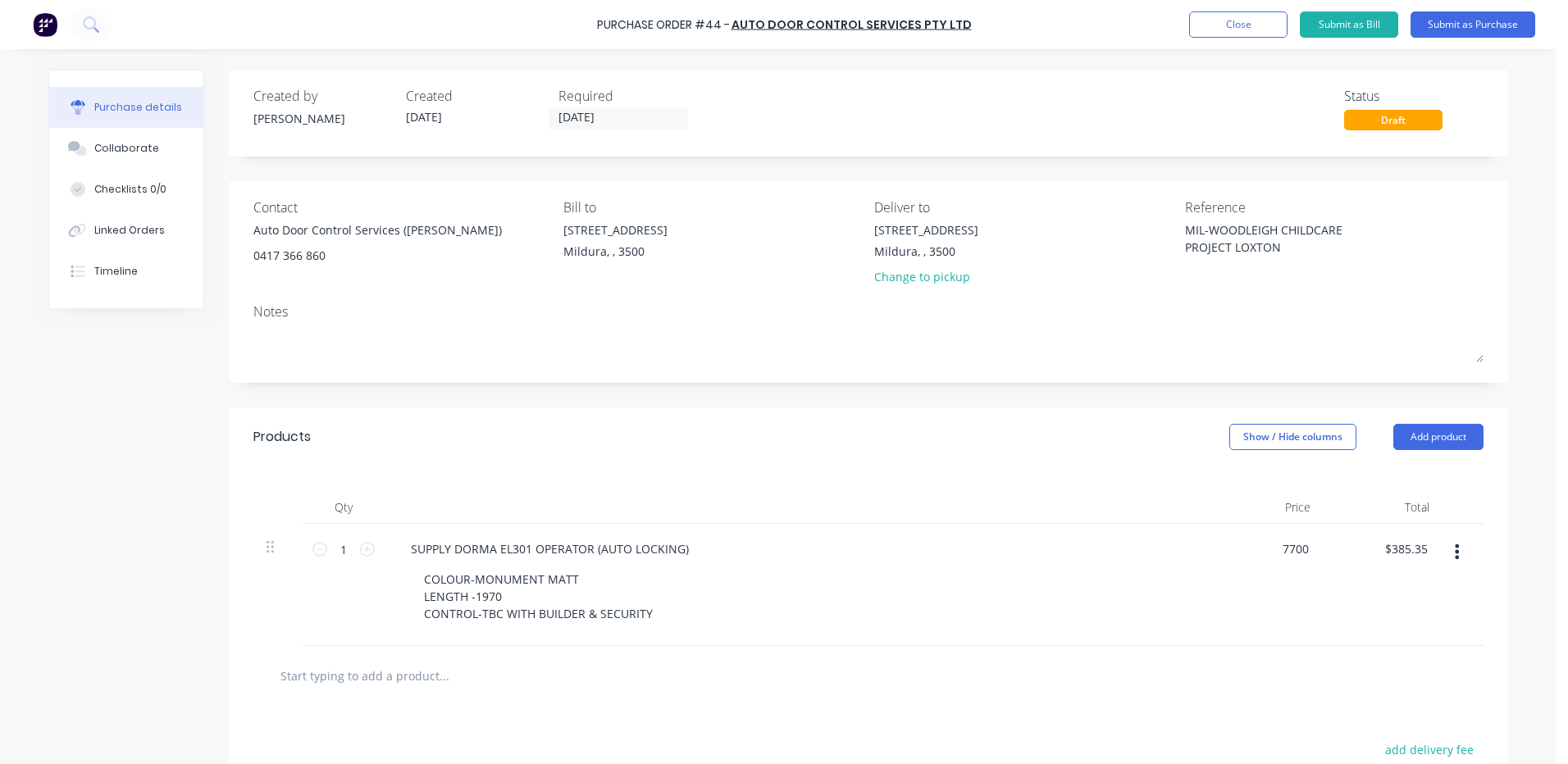
type input "7700"
type textarea "x"
type input "$7,700.00"
click at [1256, 656] on div at bounding box center [868, 676] width 1230 height 60
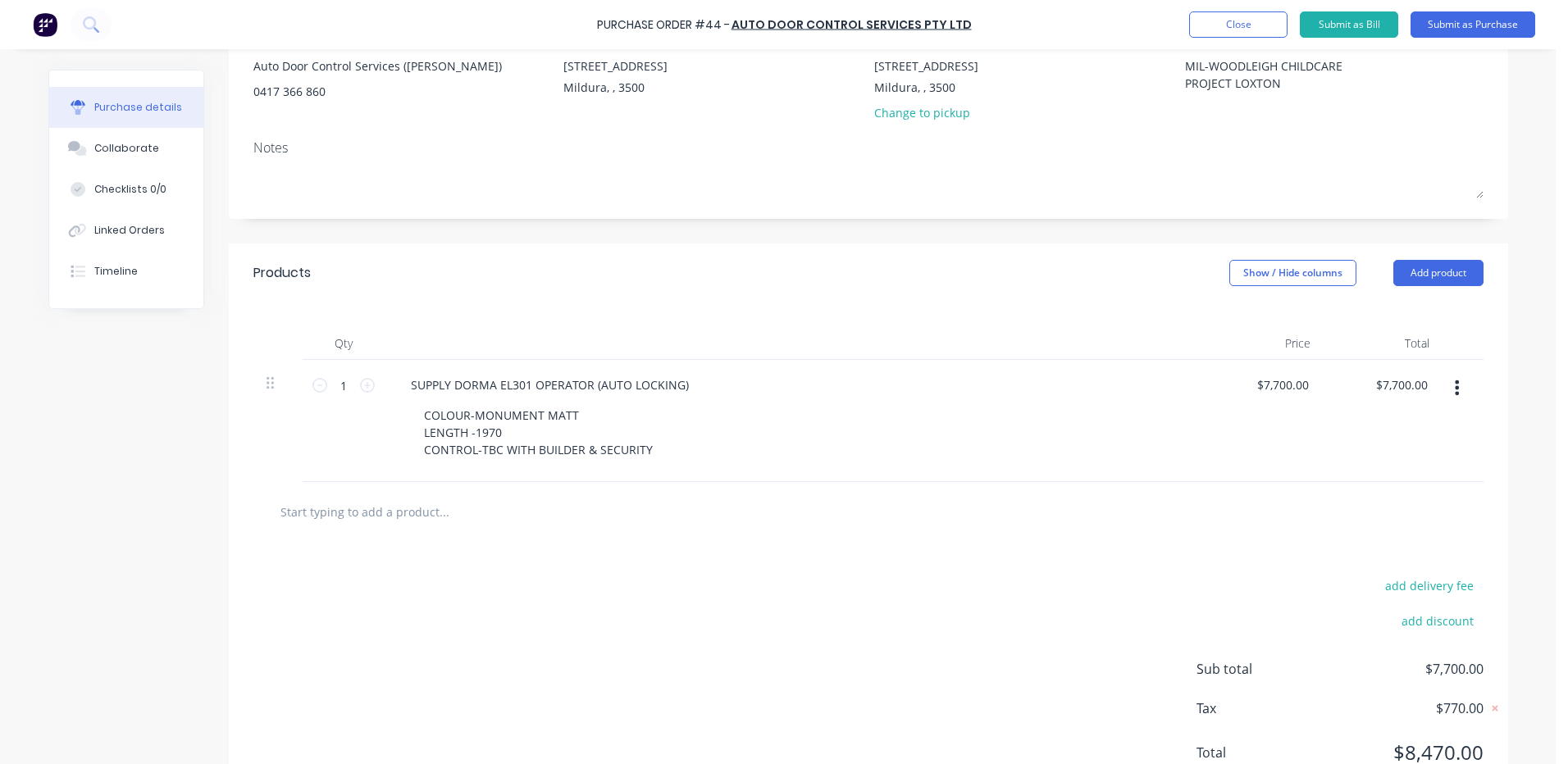
scroll to position [228, 0]
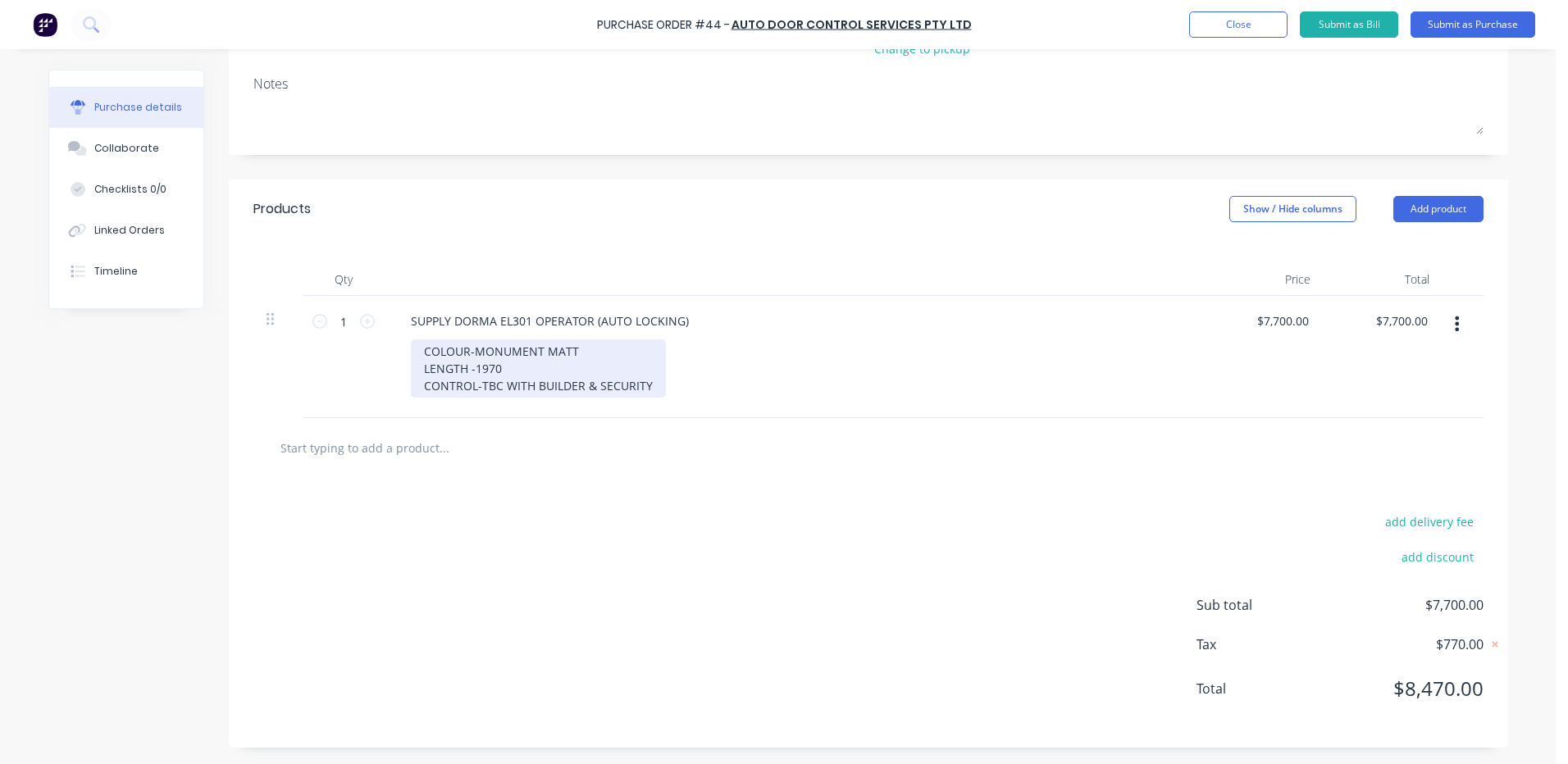
click at [648, 386] on div "COLOUR-MONUMENT MATT LENGTH -1970 CONTROL-TBC WITH BUILDER & SECURITY" at bounding box center [538, 368] width 255 height 58
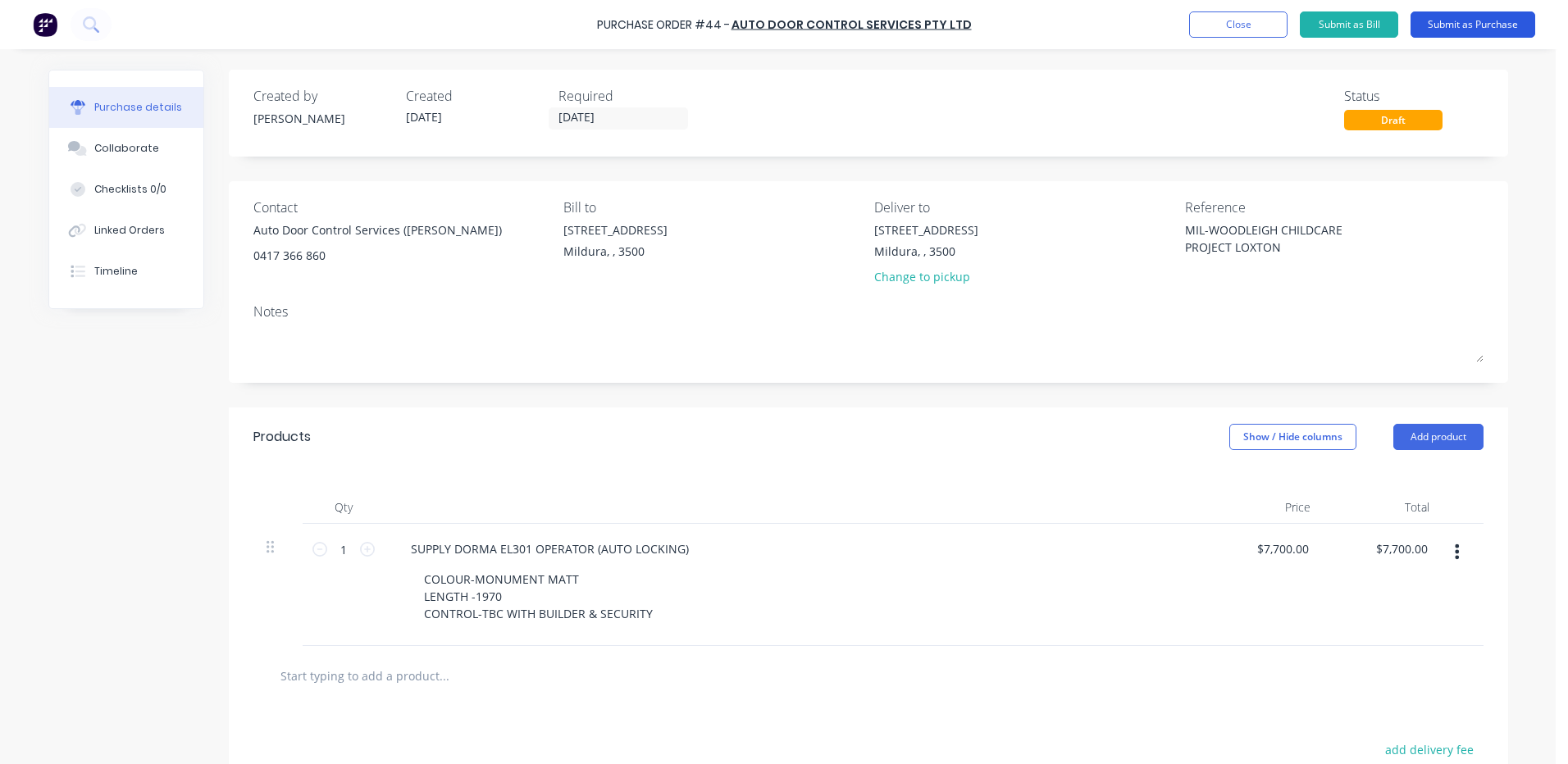
click at [1467, 23] on button "Submit as Purchase" at bounding box center [1473, 24] width 125 height 26
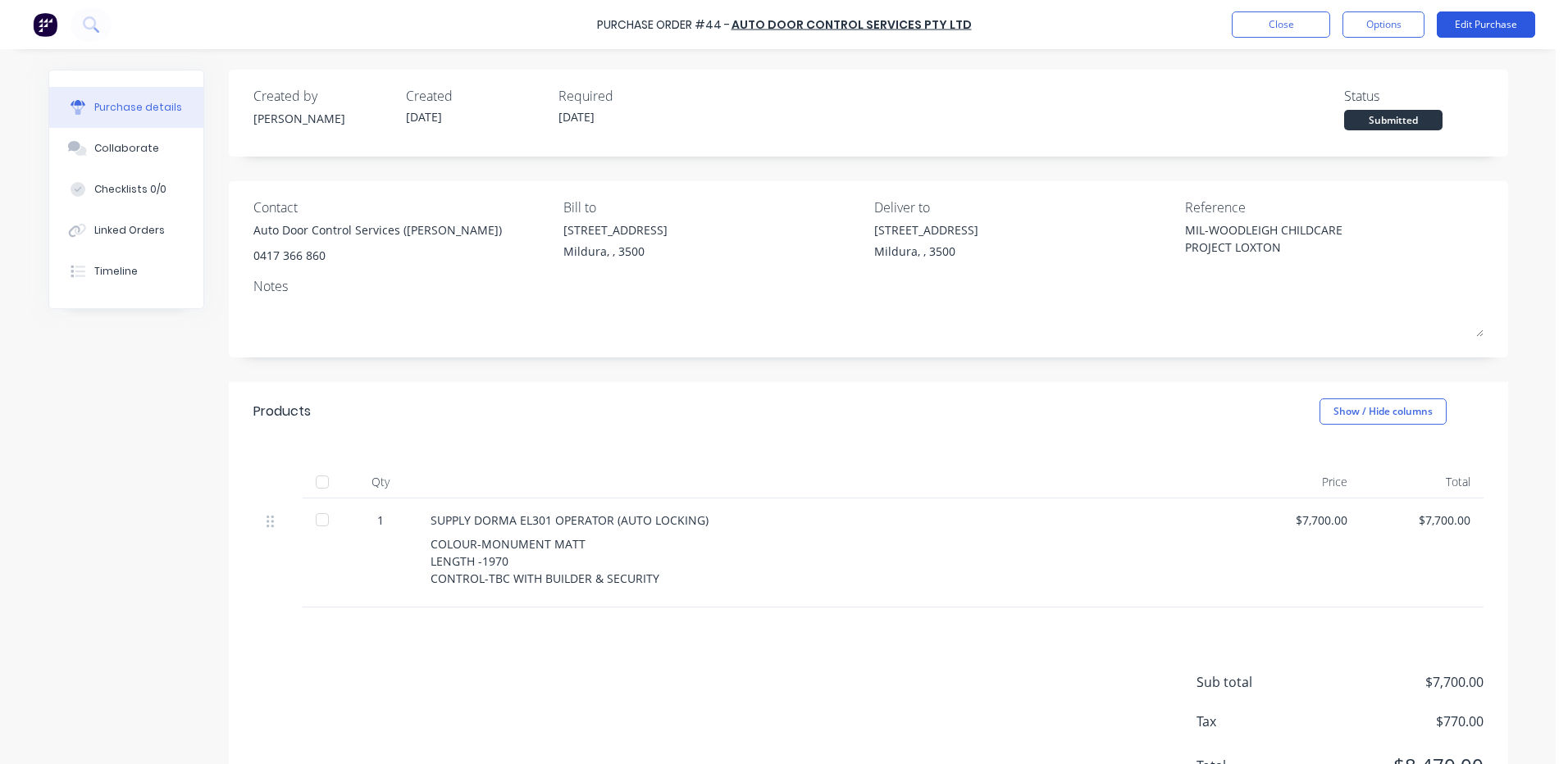
click at [1481, 19] on button "Edit Purchase" at bounding box center [1486, 24] width 99 height 26
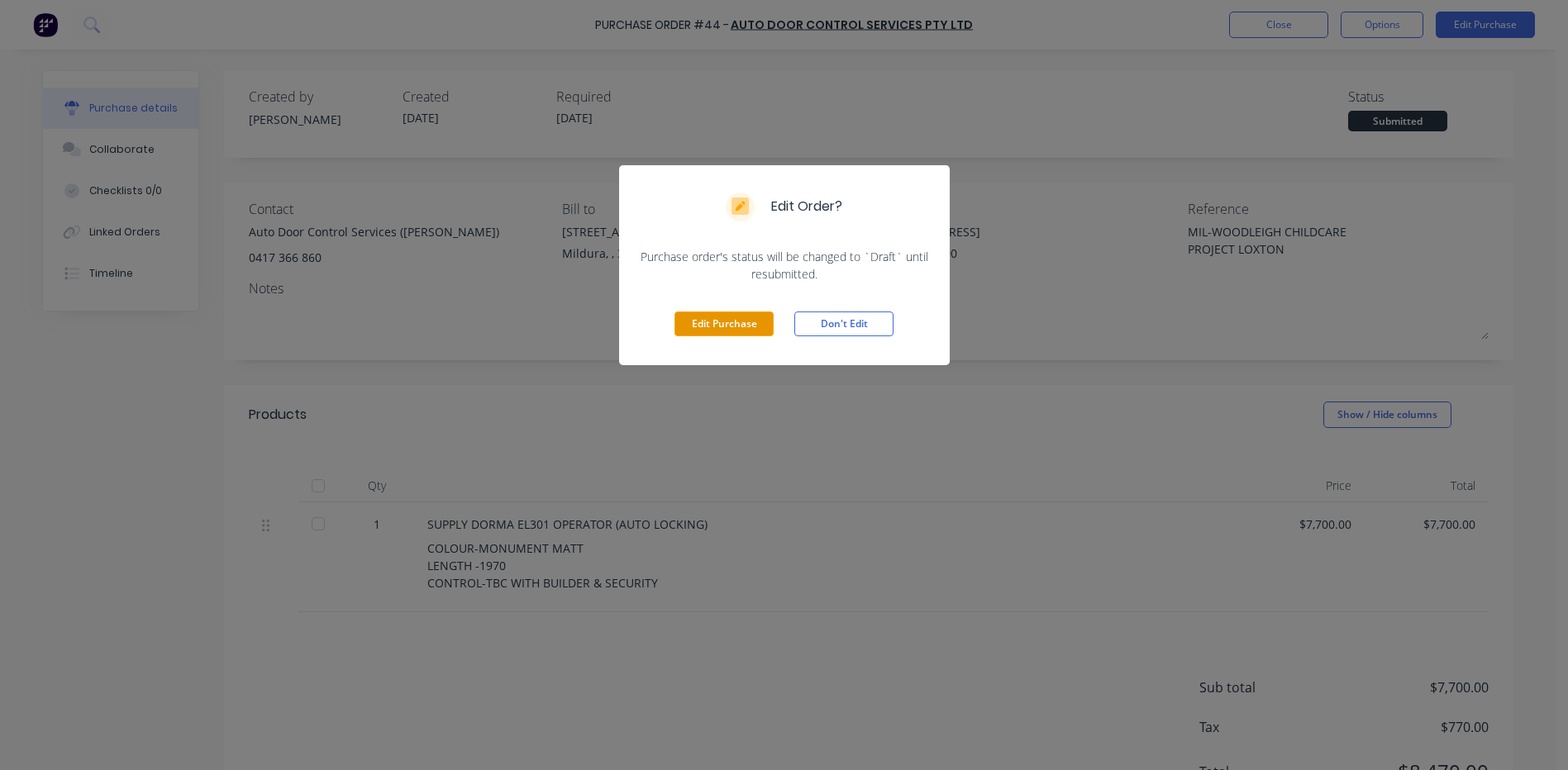
click at [727, 323] on button "Edit Purchase" at bounding box center [724, 323] width 100 height 24
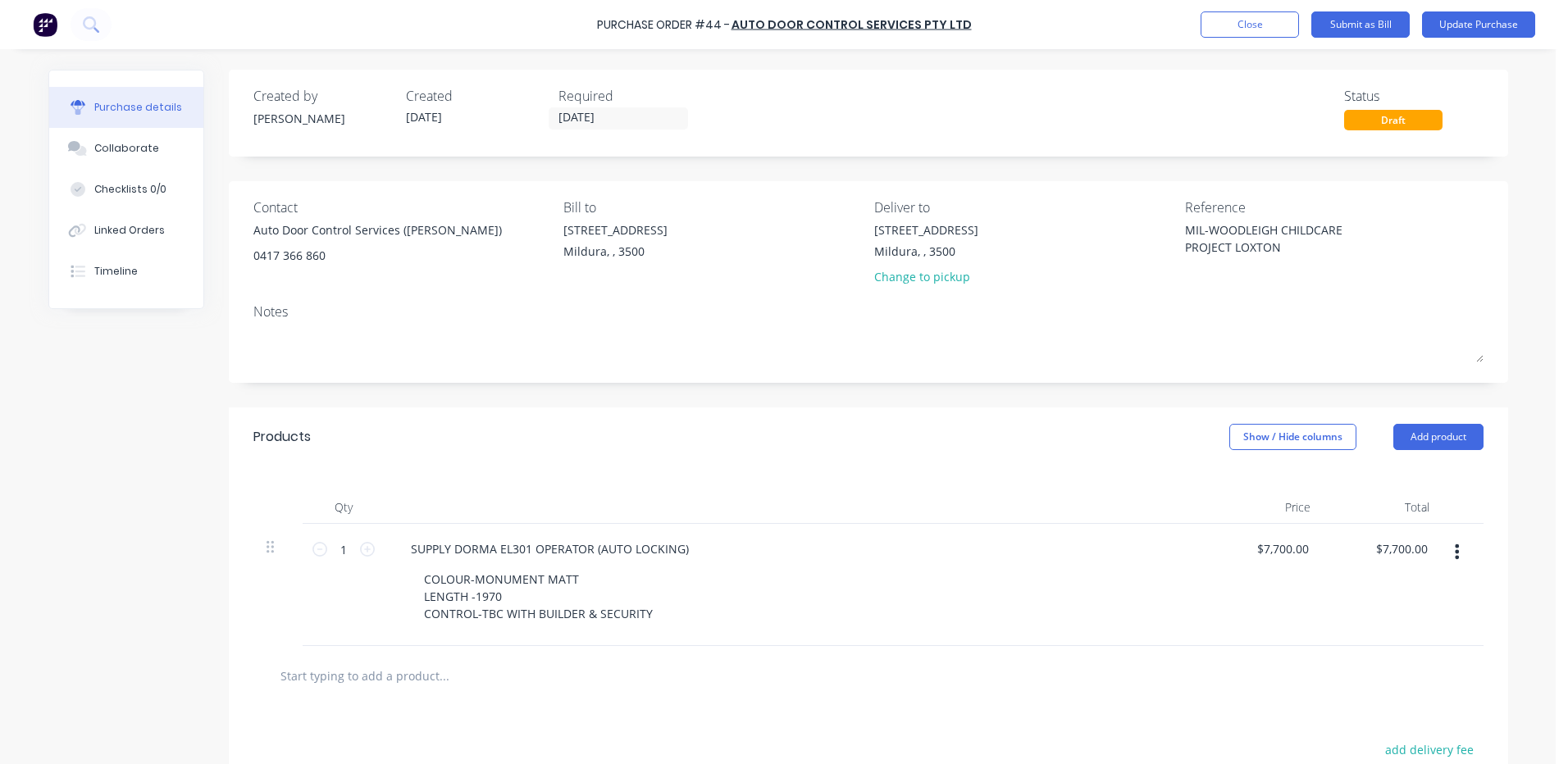
click at [414, 630] on div "SUPPLY DORMA EL301 OPERATOR (AUTO LOCKING) COLOUR-MONUMENT MATT LENGTH -1970 CO…" at bounding box center [794, 585] width 820 height 122
type textarea "x"
click at [648, 615] on div "COLOUR-MONUMENT MATT LENGTH -1970 CONTROL-TBC WITH BUILDER & SECURITY" at bounding box center [538, 596] width 255 height 58
click at [1468, 21] on button "Update Purchase" at bounding box center [1478, 24] width 113 height 26
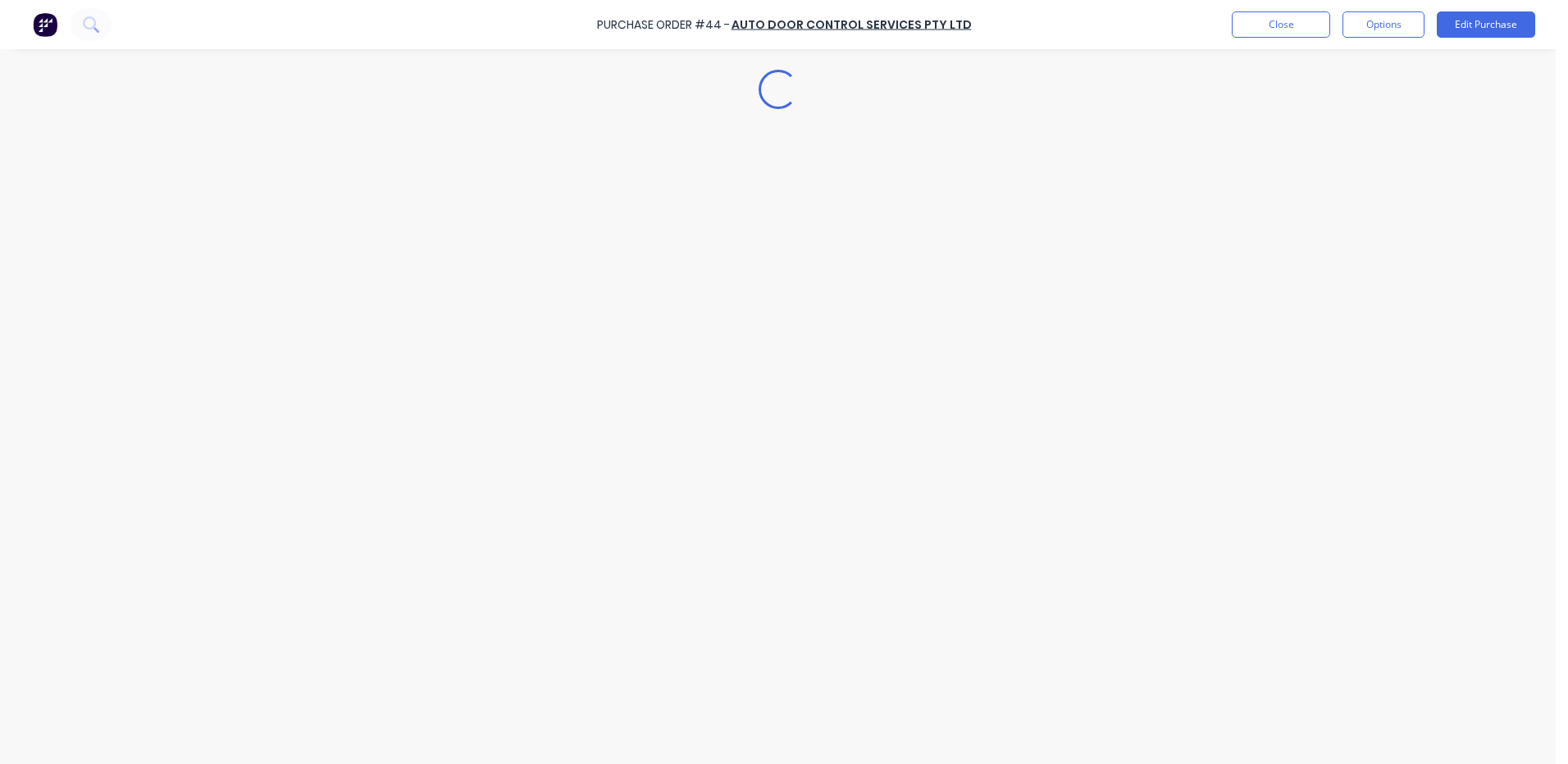
type textarea "x"
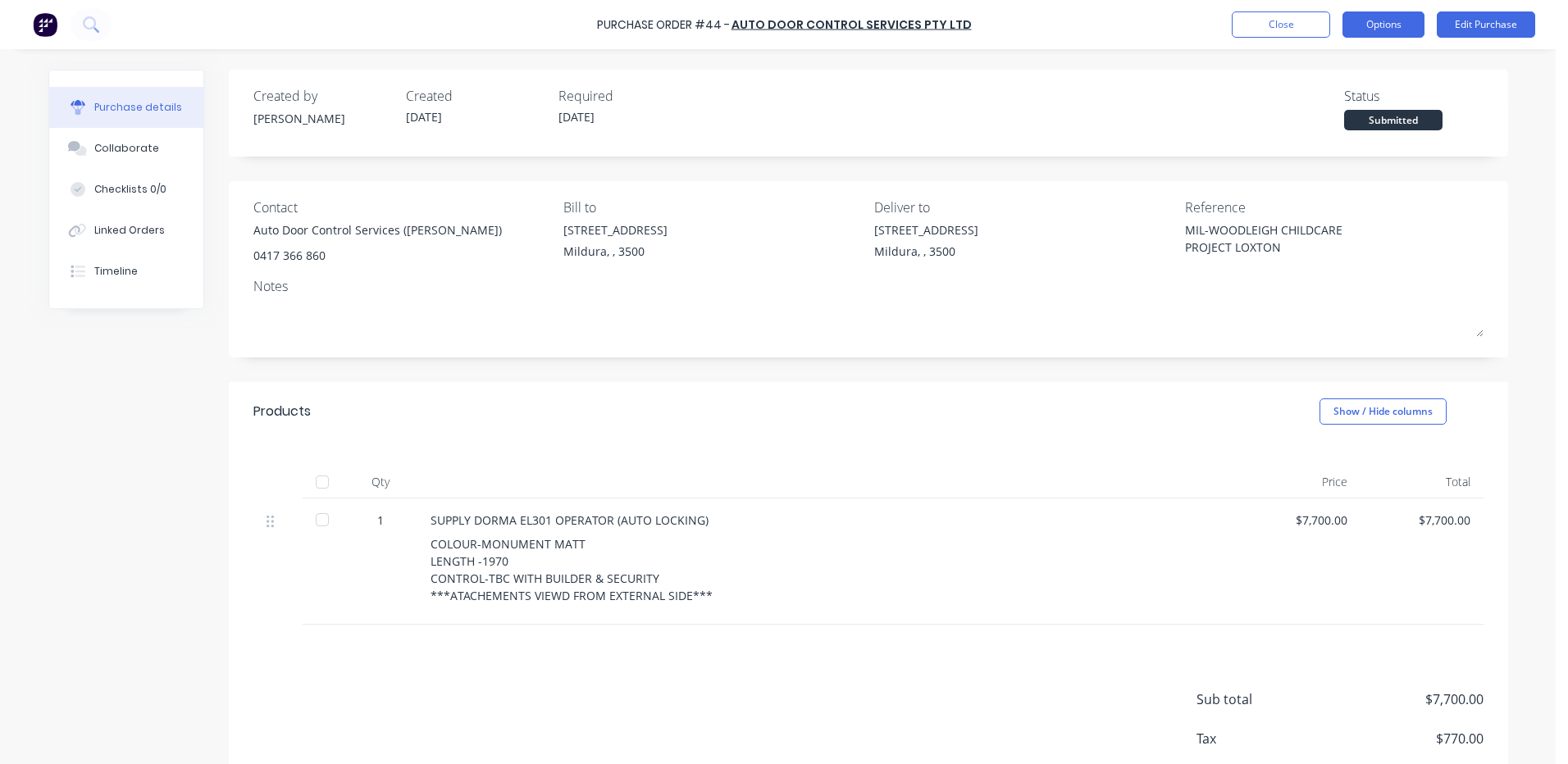
click at [1386, 21] on button "Options" at bounding box center [1383, 24] width 82 height 26
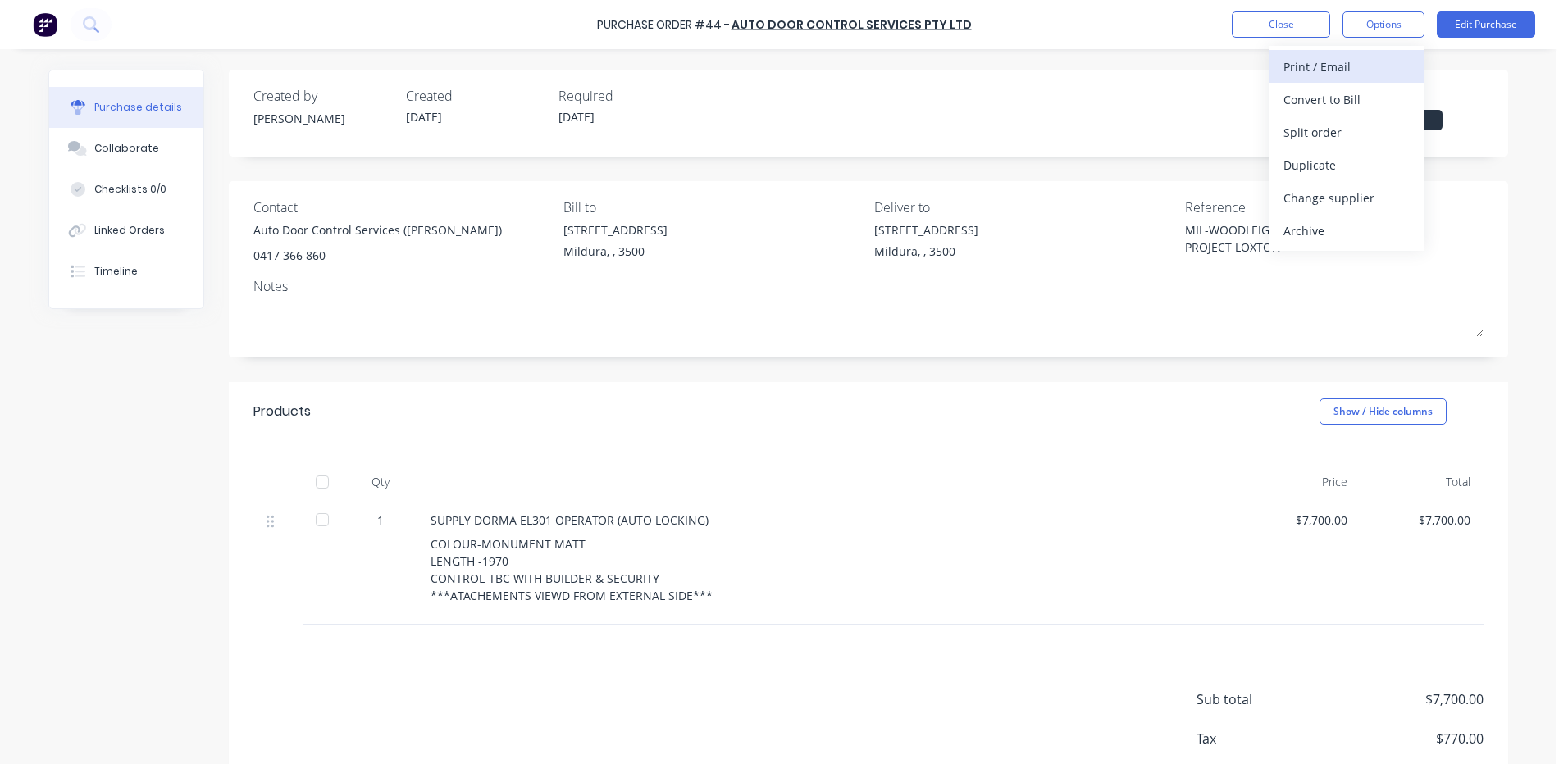
click at [1306, 66] on div "Print / Email" at bounding box center [1346, 66] width 126 height 23
click at [1305, 99] on div "With pricing" at bounding box center [1346, 99] width 126 height 23
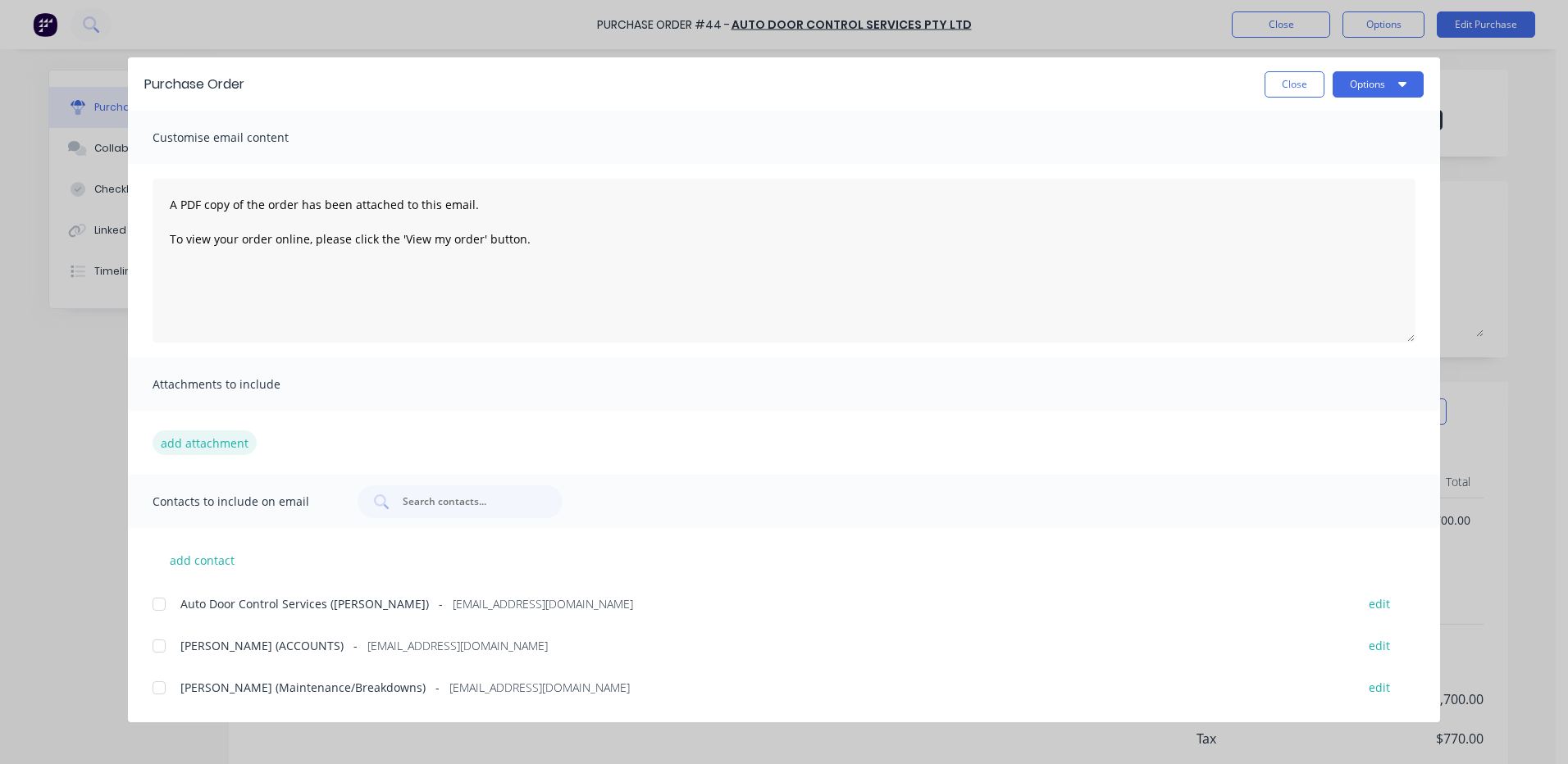
click at [187, 444] on button "add attachment" at bounding box center [205, 443] width 104 height 24
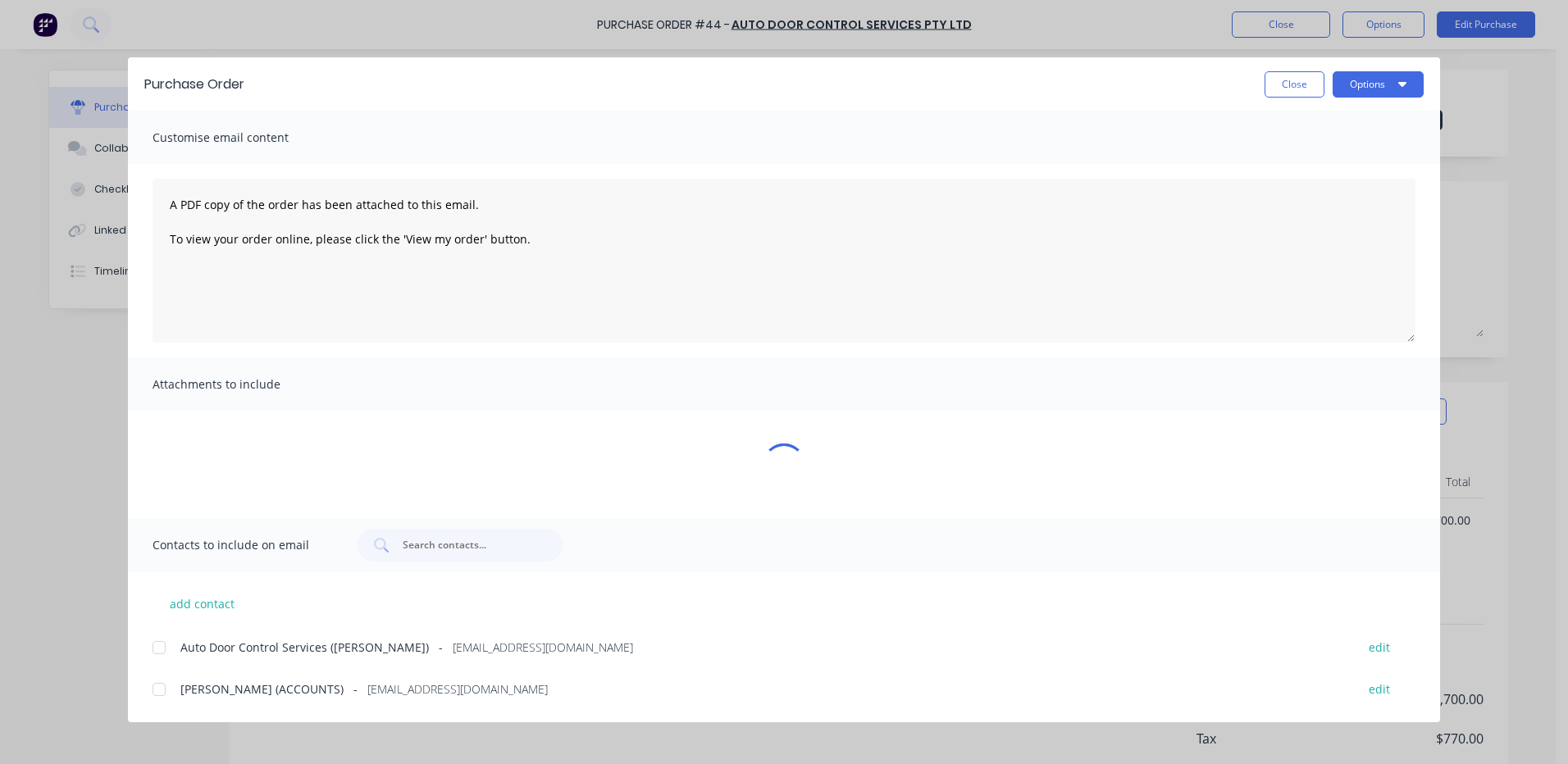
type textarea "x"
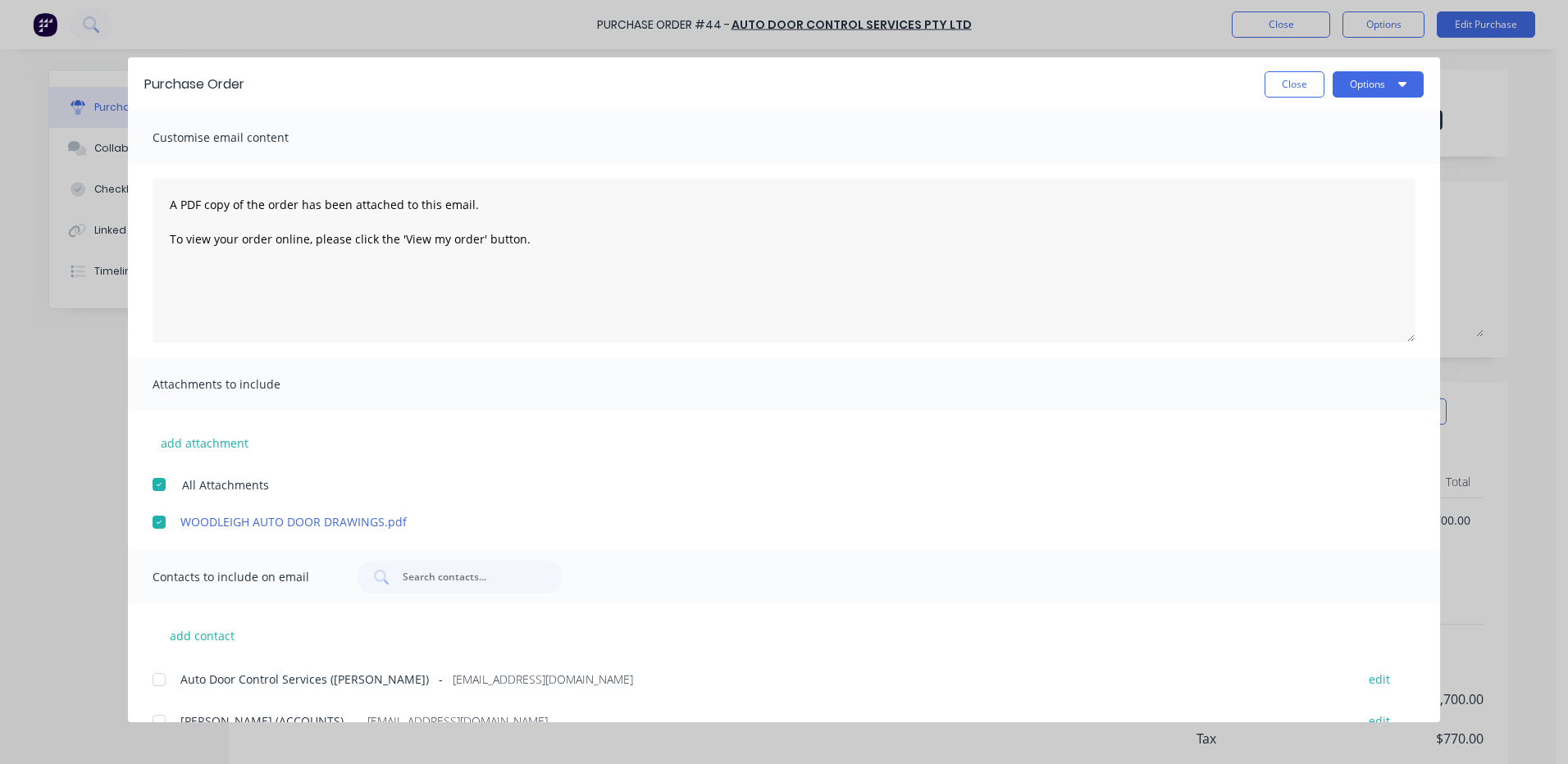
scroll to position [114, 0]
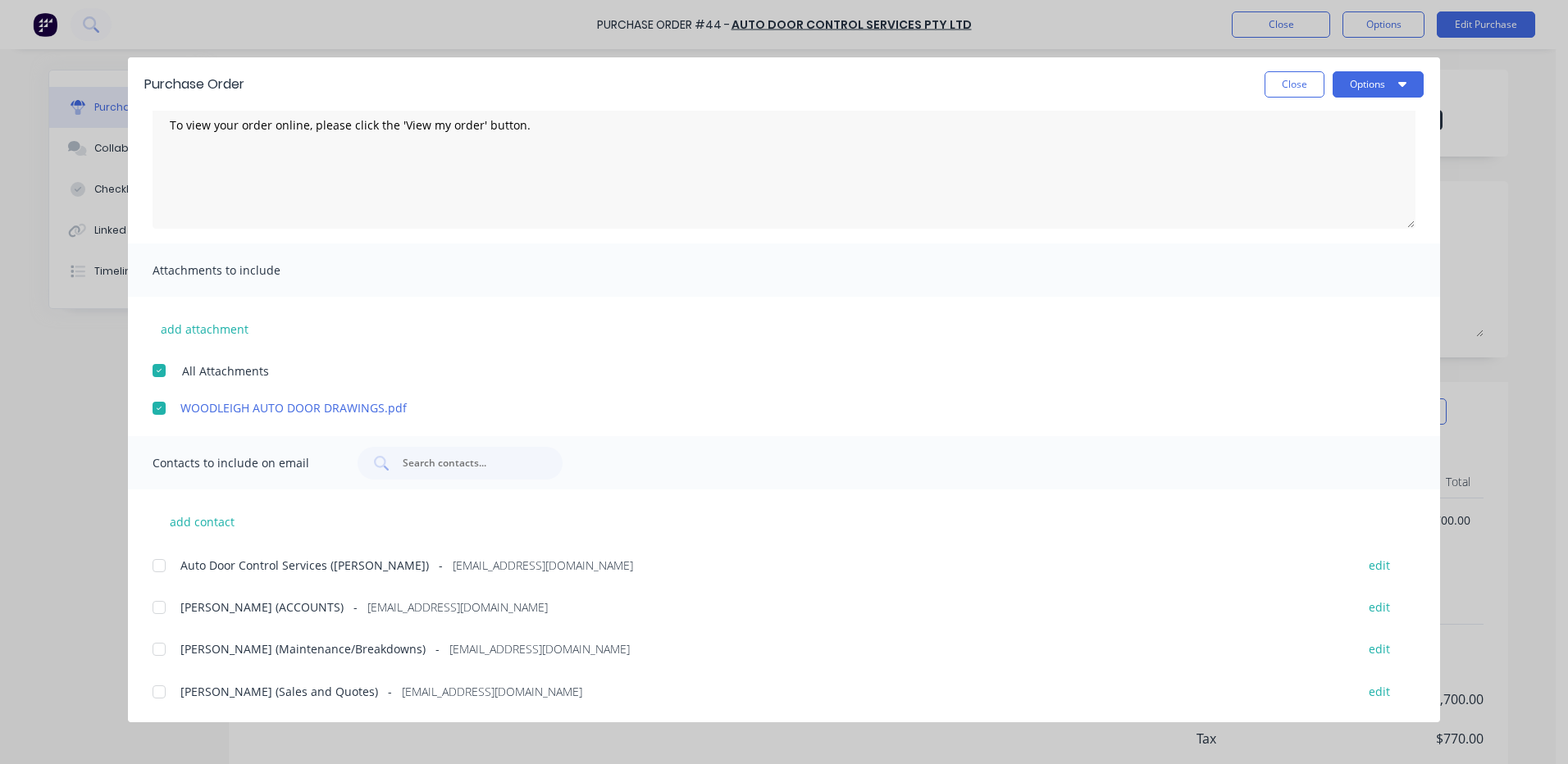
click at [162, 563] on div at bounding box center [159, 565] width 33 height 33
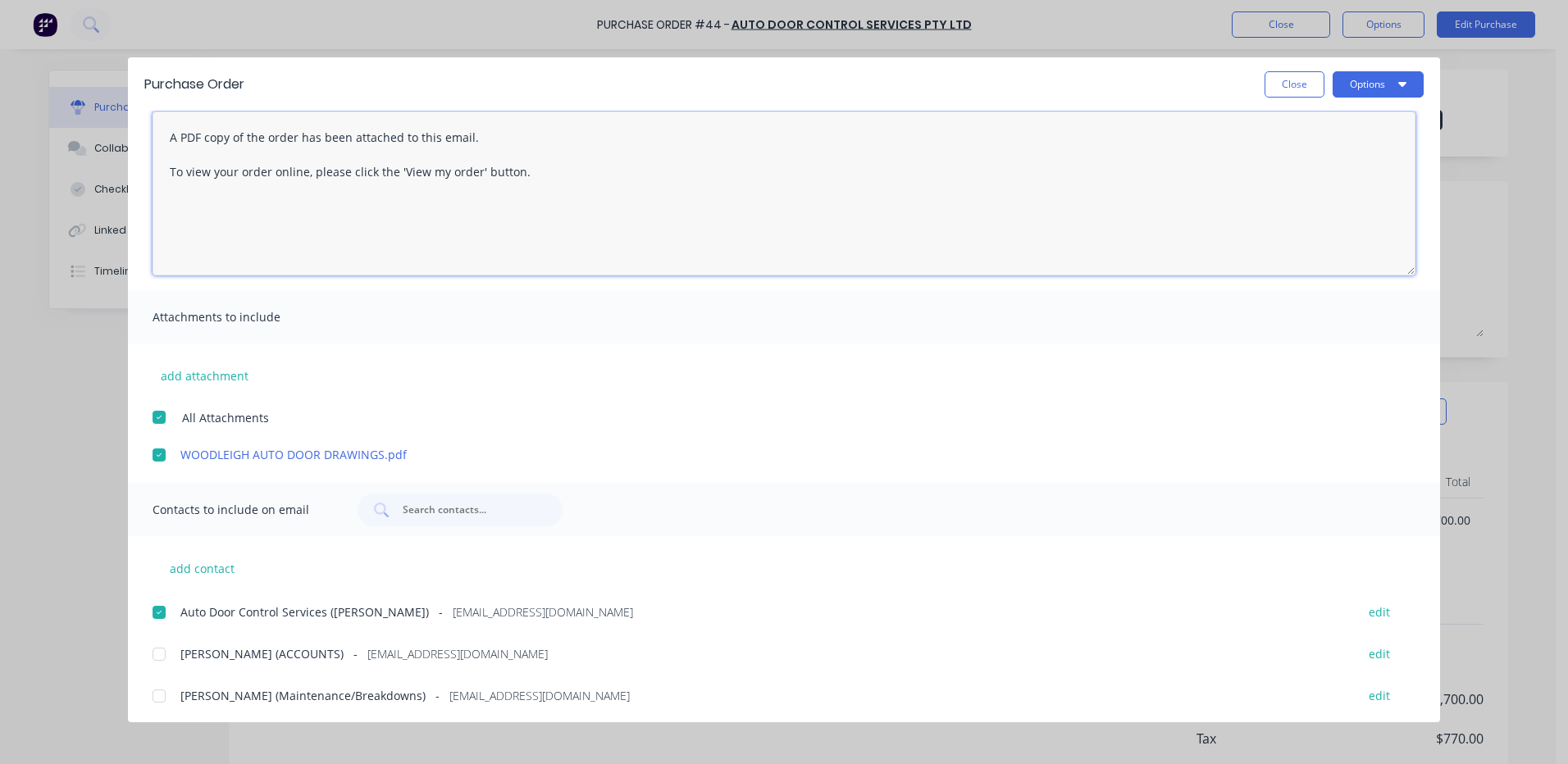
drag, startPoint x: 476, startPoint y: 128, endPoint x: 138, endPoint y: 122, distance: 338.1
click at [138, 122] on div "A PDF copy of the order has been attached to this email. To view your order onl…" at bounding box center [784, 194] width 1312 height 194
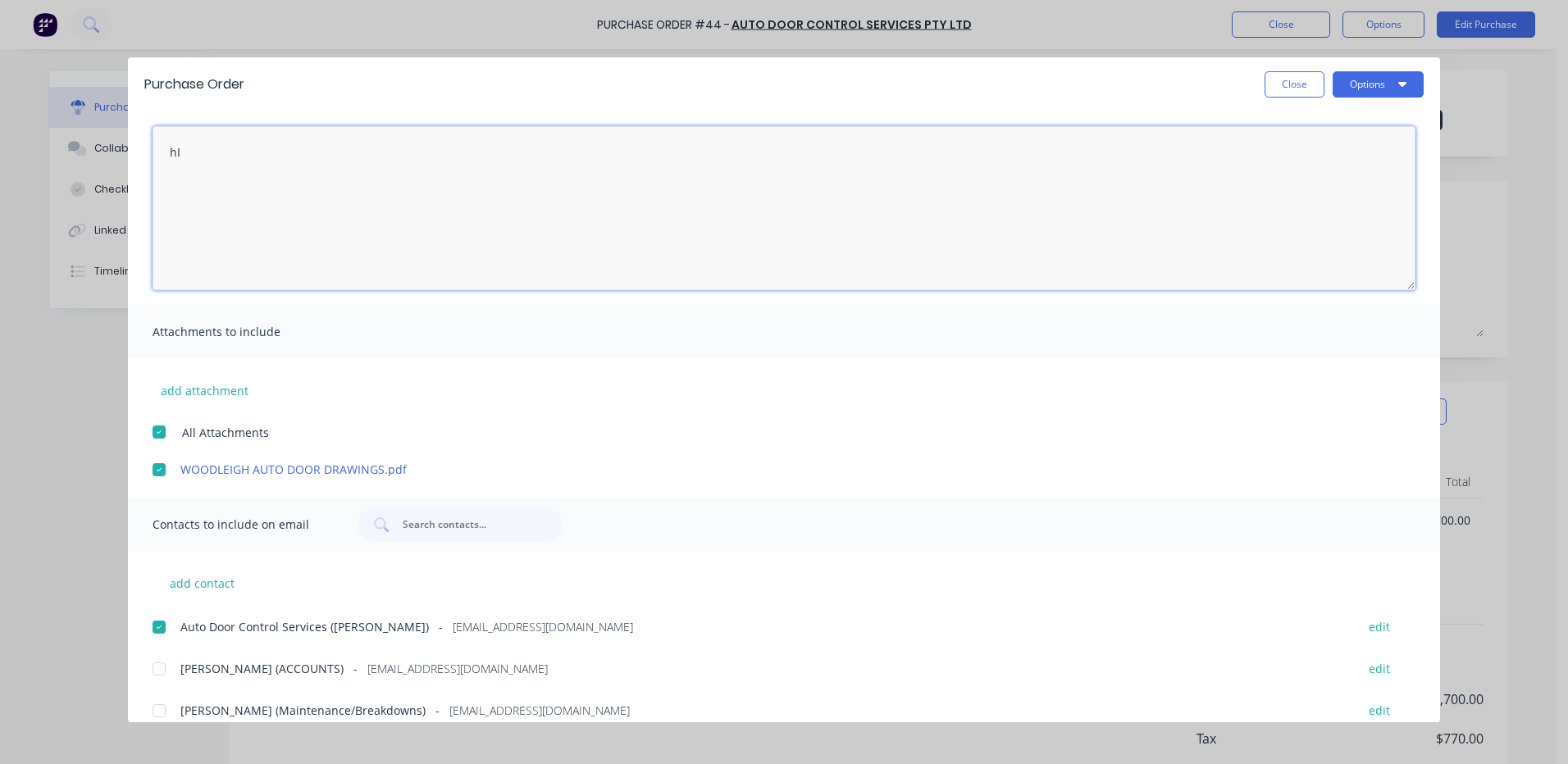
type textarea "h"
type textarea "HI TEAM, CAN I PL"
type textarea "x"
click at [695, 223] on textarea "HI TEAM, CAN I PLEASE GET THE ATTACHED OPERATOR ON ORDER. PLEASE LET ME KNOW IF…" at bounding box center [784, 208] width 1263 height 164
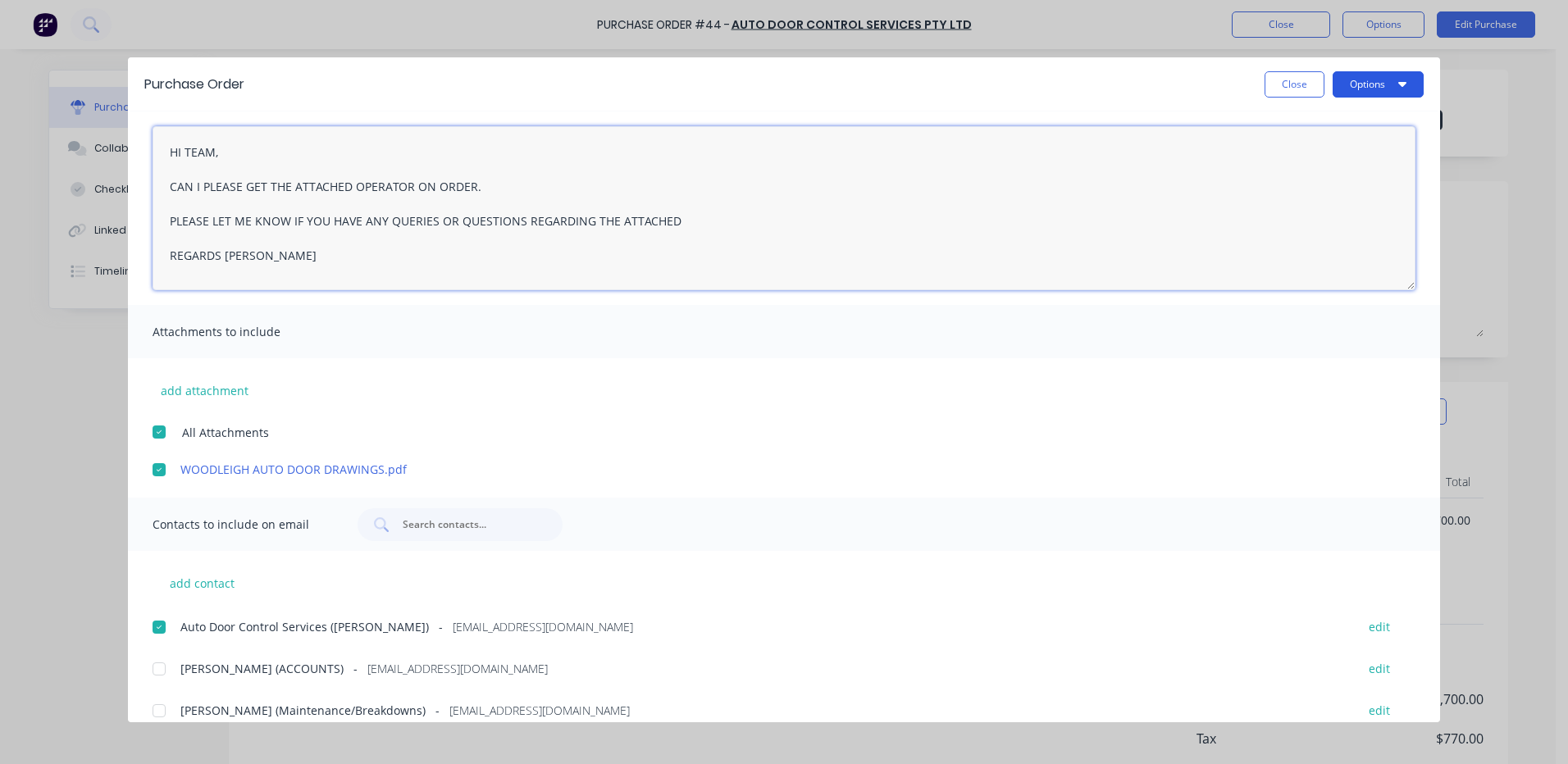
type textarea "HI TEAM, CAN I PLEASE GET THE ATTACHED OPERATOR ON ORDER. PLEASE LET ME KNOW IF…"
click at [1399, 77] on icon "button" at bounding box center [1402, 84] width 8 height 13
click at [1291, 194] on div "Email" at bounding box center [1345, 191] width 126 height 23
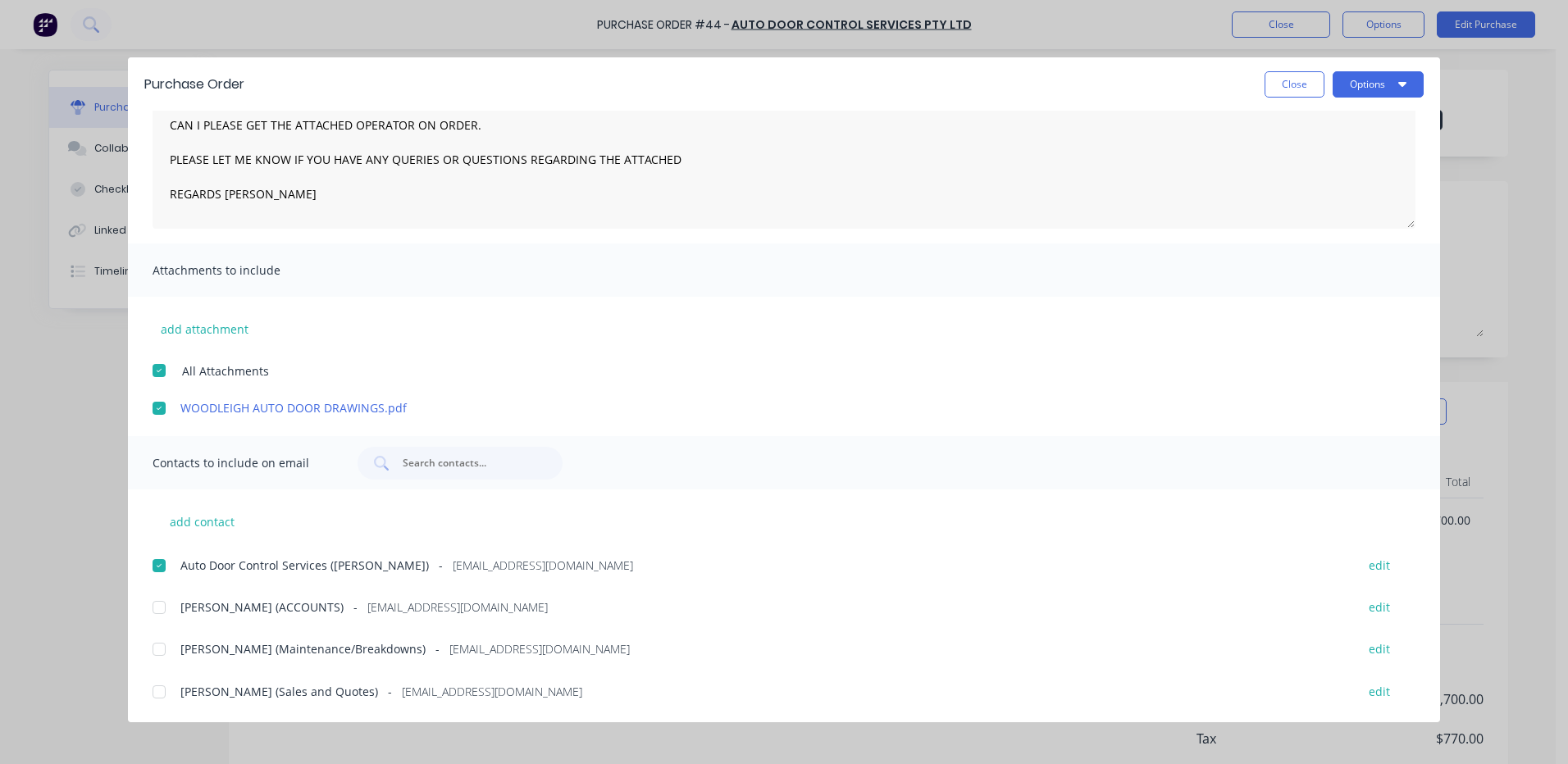
scroll to position [0, 0]
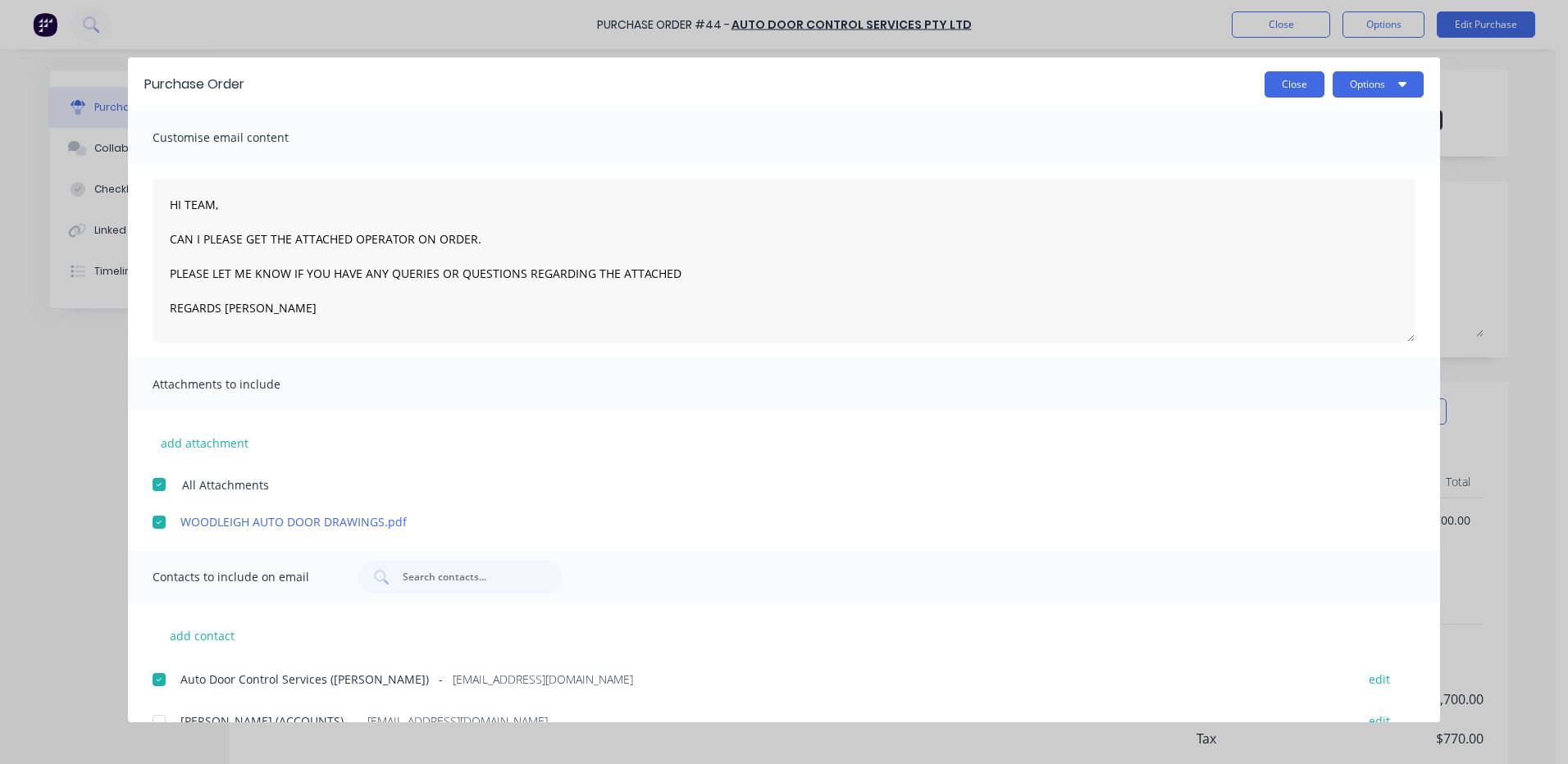
click at [1300, 84] on button "Close" at bounding box center [1295, 84] width 60 height 26
type textarea "x"
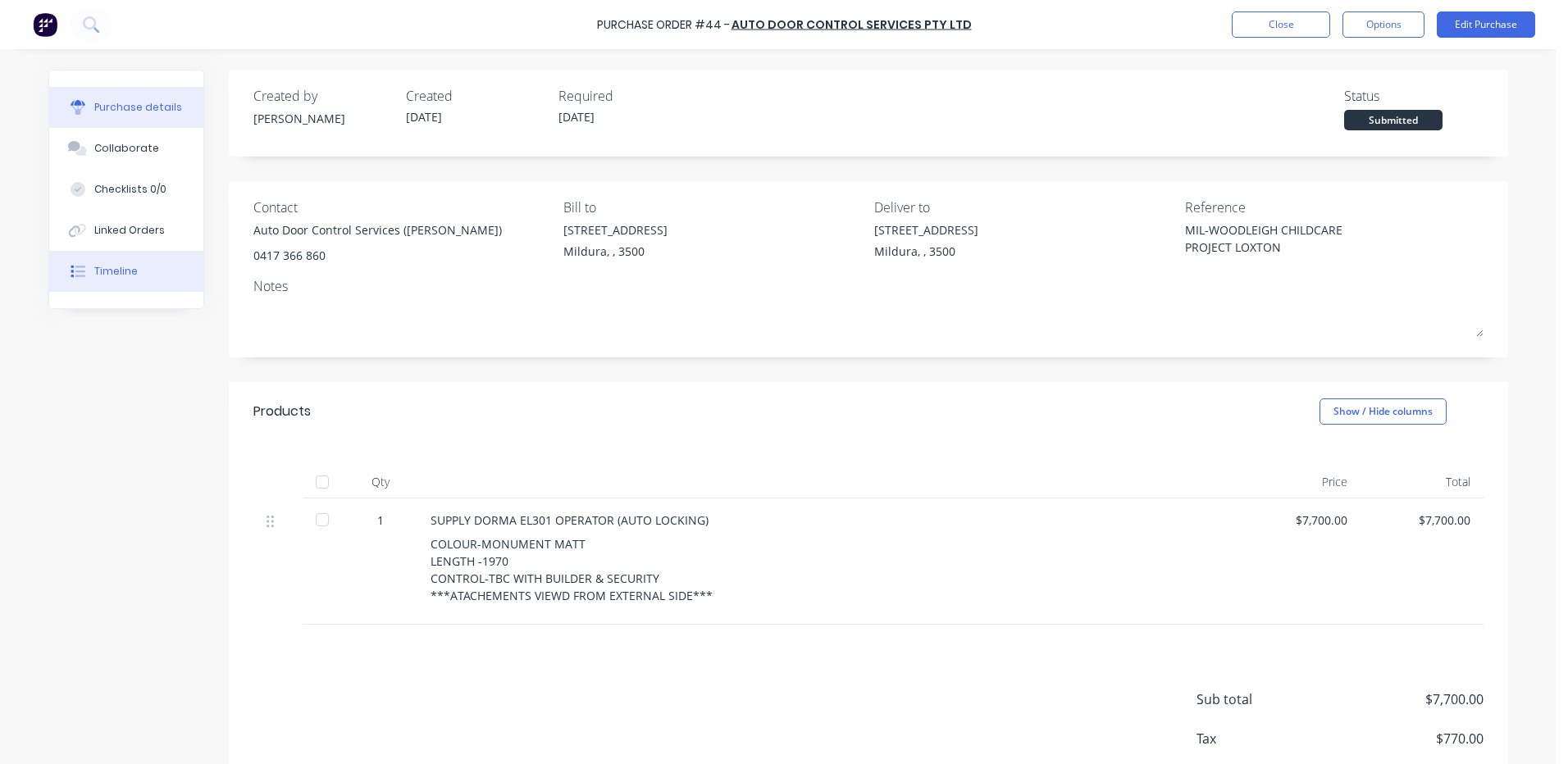
click at [100, 264] on div "Timeline" at bounding box center [116, 271] width 44 height 15
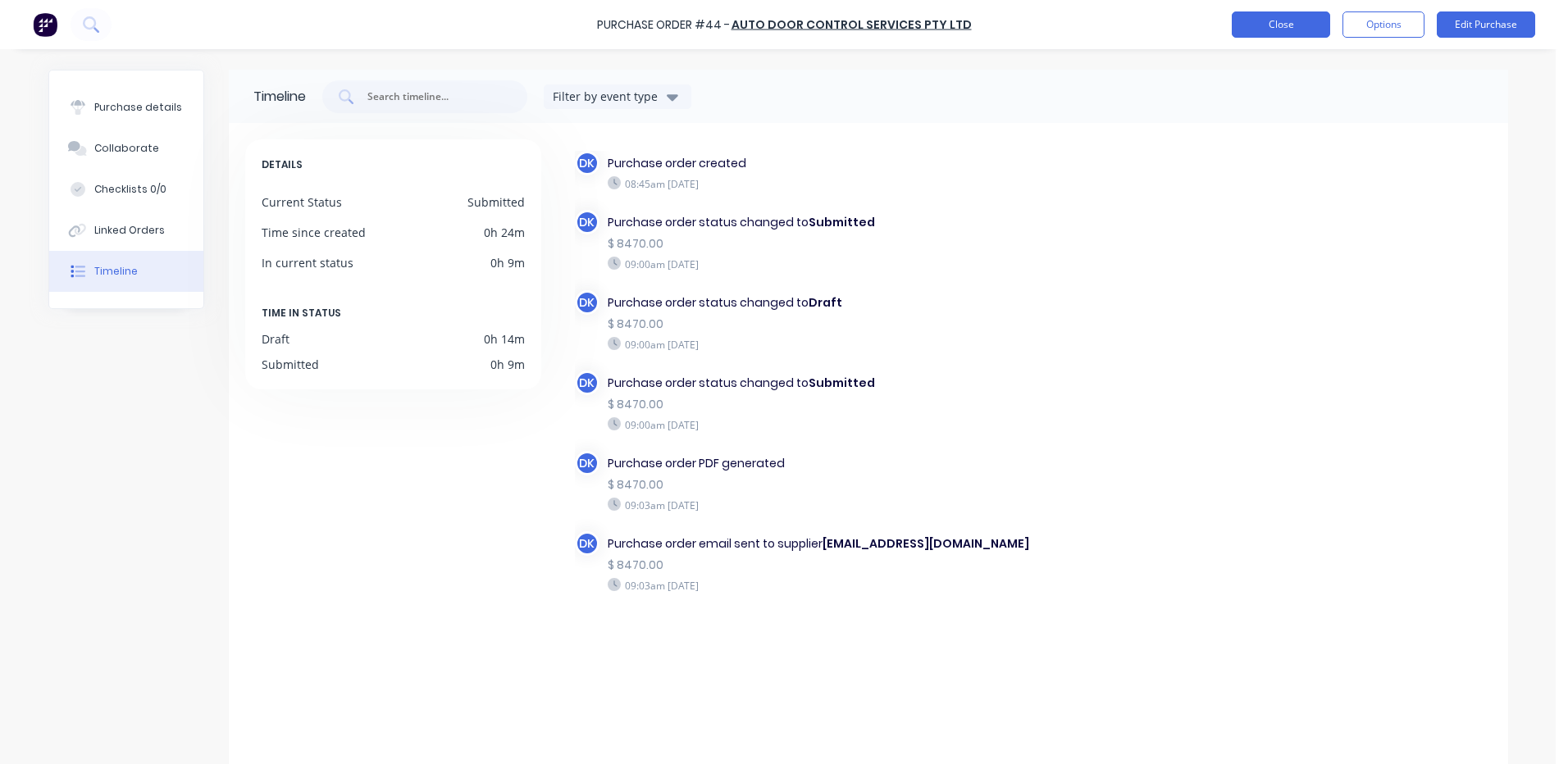
click at [1273, 22] on button "Close" at bounding box center [1282, 24] width 99 height 26
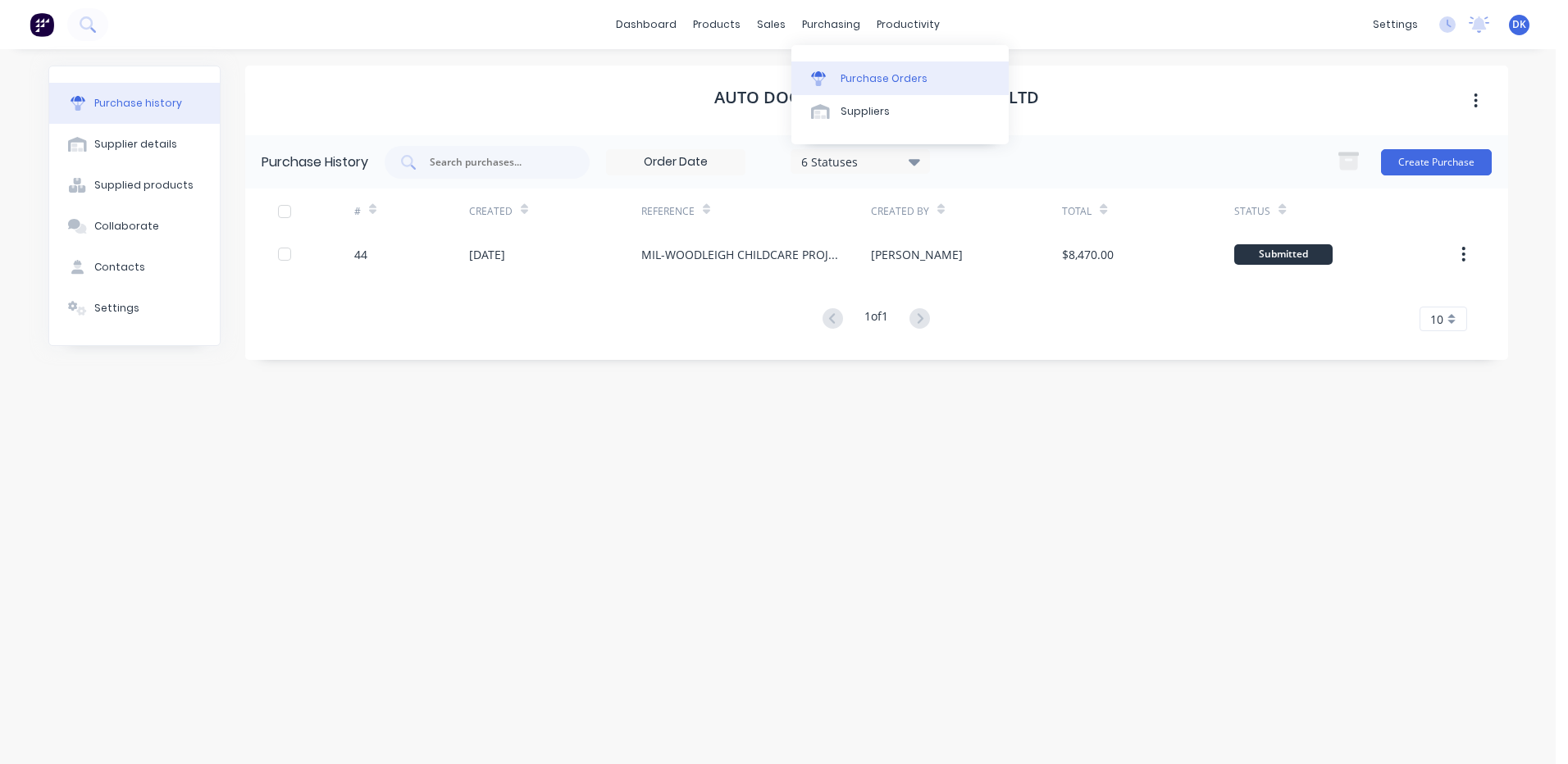
click at [848, 76] on div "Purchase Orders" at bounding box center [883, 78] width 87 height 15
